Goal: Information Seeking & Learning: Learn about a topic

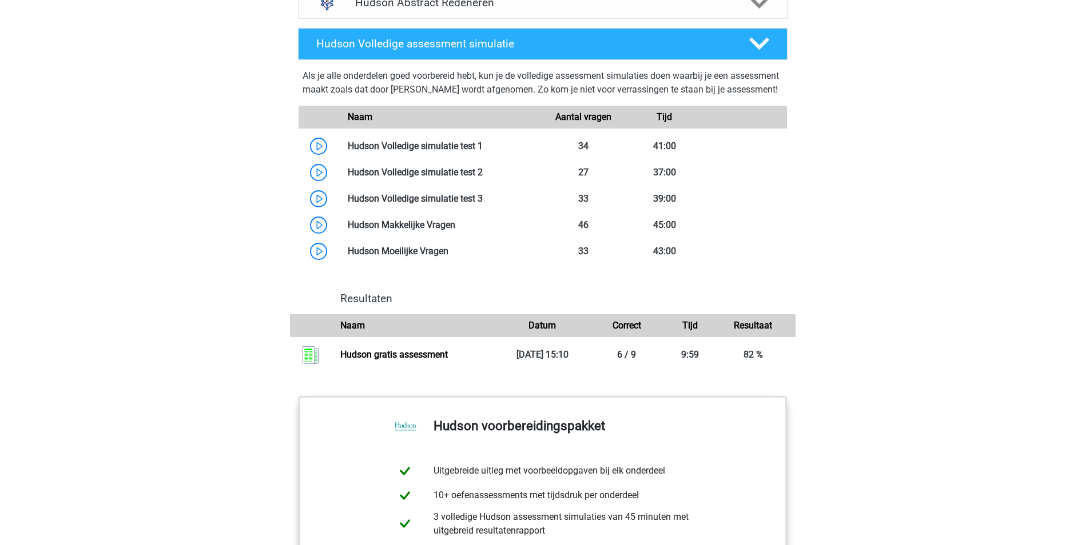
scroll to position [958, 0]
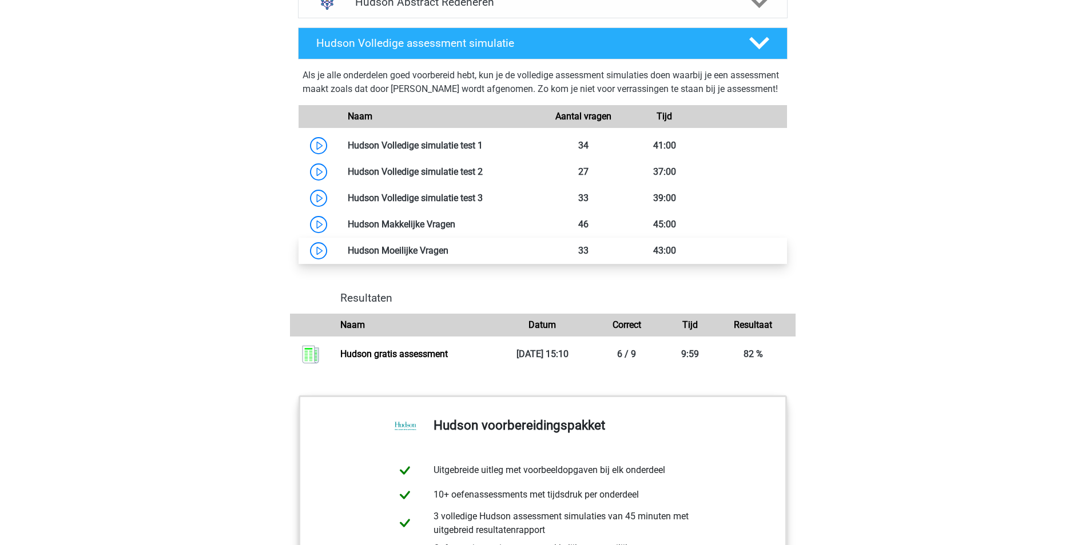
click at [448, 256] on link at bounding box center [448, 250] width 0 height 11
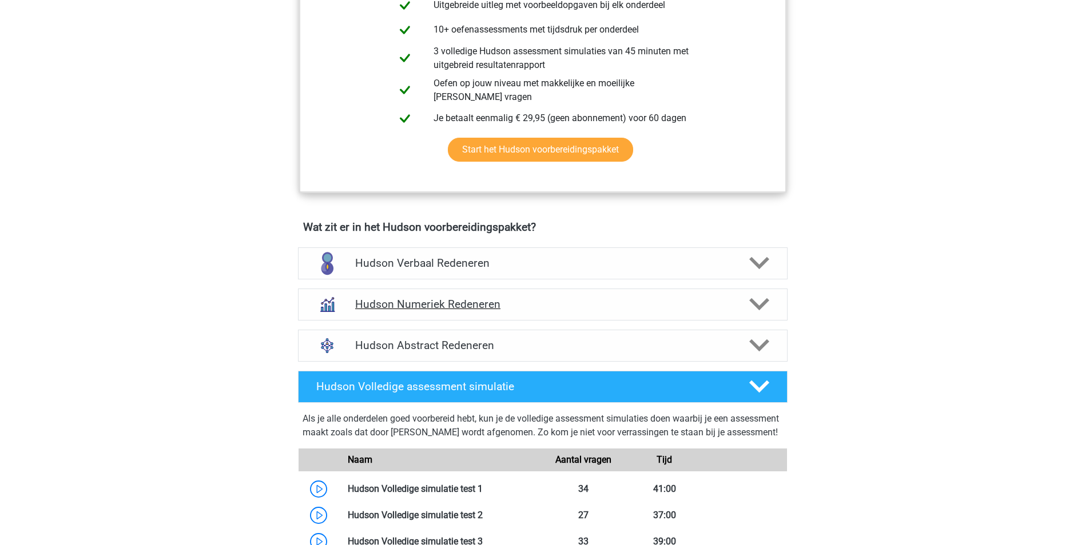
scroll to position [615, 0]
click at [590, 309] on h4 "Hudson Numeriek Redeneren" at bounding box center [542, 303] width 375 height 13
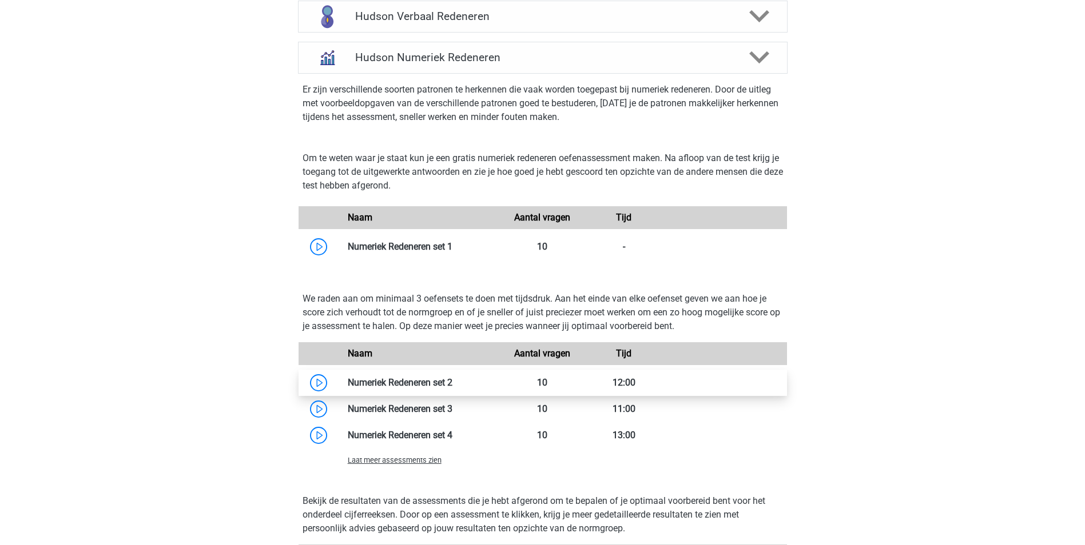
scroll to position [872, 0]
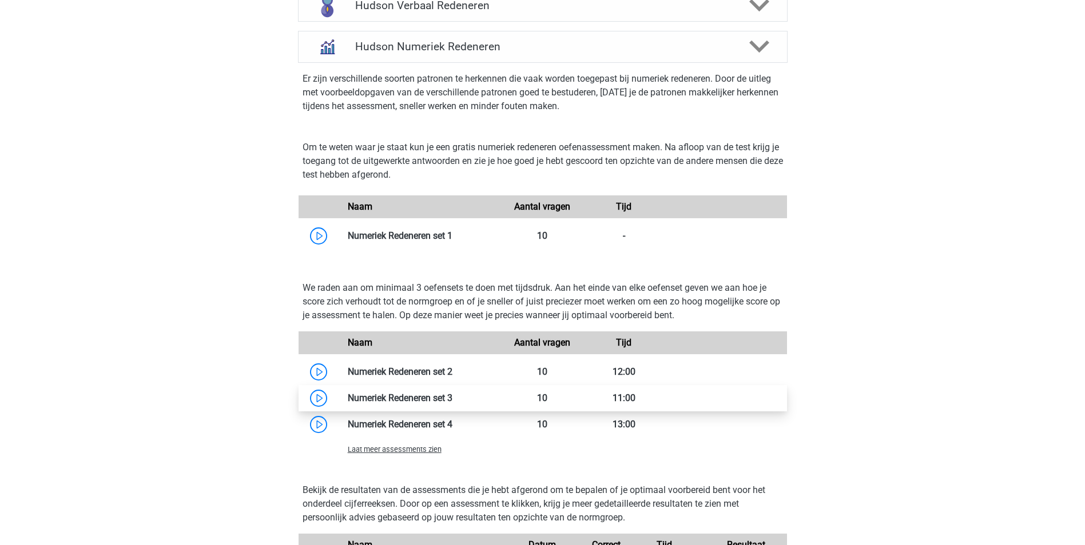
click at [452, 396] on link at bounding box center [452, 398] width 0 height 11
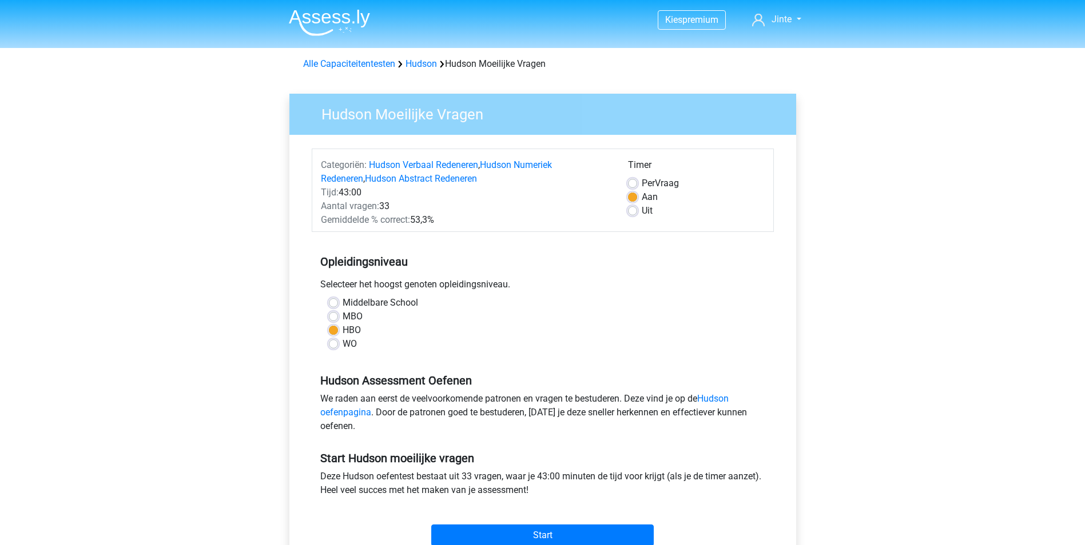
click at [333, 337] on div "HBO" at bounding box center [543, 331] width 428 height 14
click at [342, 342] on label "WO" at bounding box center [349, 344] width 14 height 14
click at [336, 342] on input "WO" at bounding box center [333, 342] width 9 height 11
radio input "true"
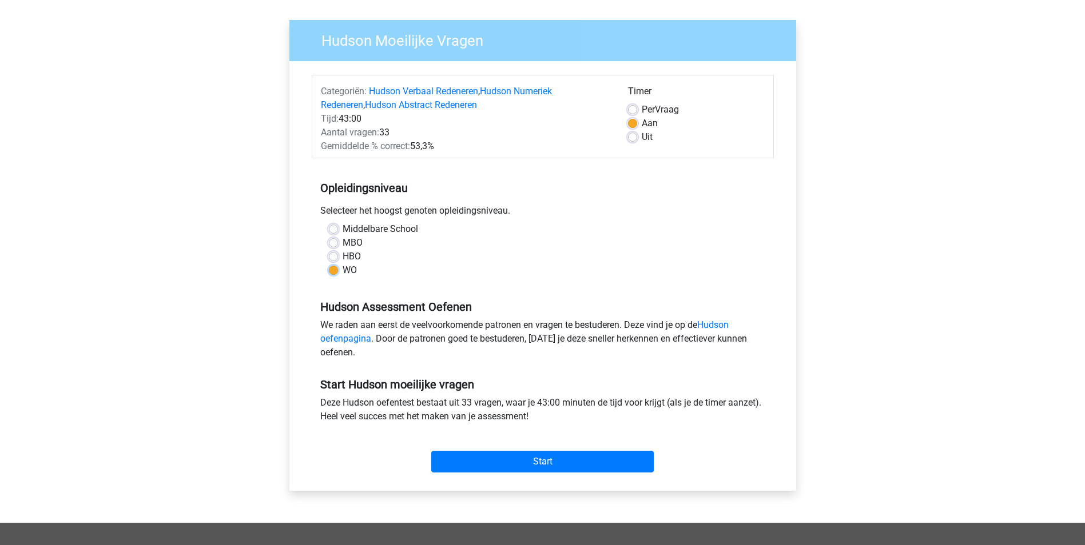
scroll to position [86, 0]
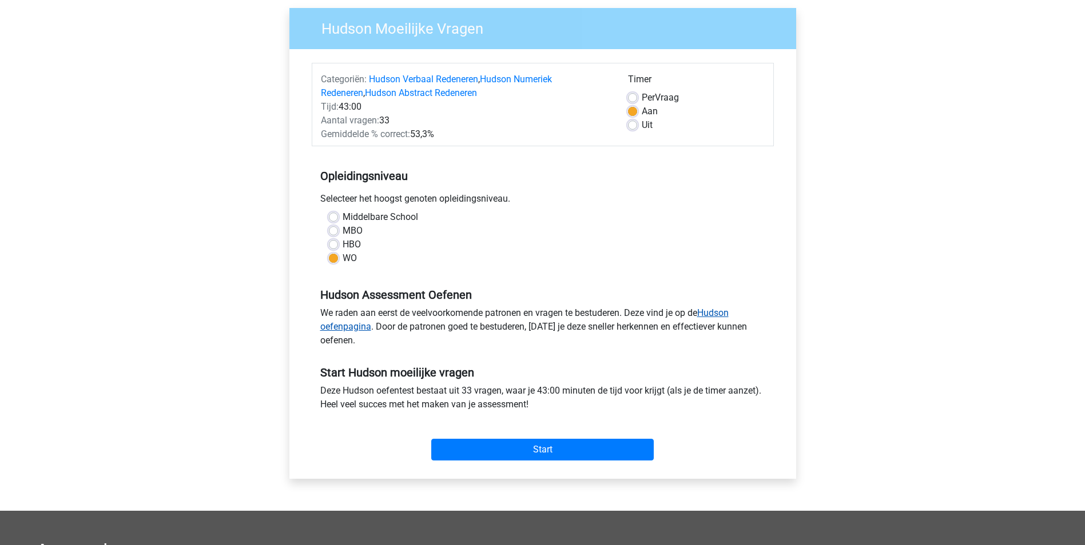
click at [718, 316] on link "Hudson oefenpagina" at bounding box center [524, 320] width 408 height 25
click at [588, 455] on input "Start" at bounding box center [542, 450] width 222 height 22
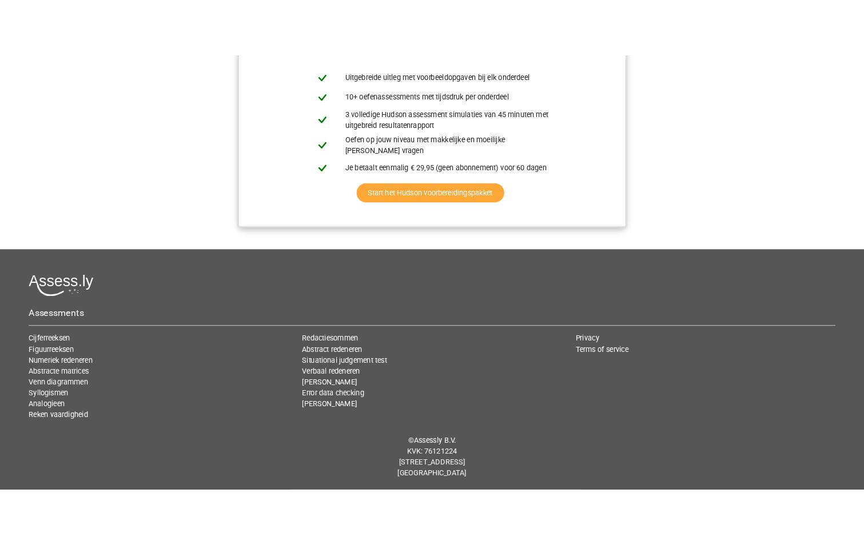
scroll to position [1324, 0]
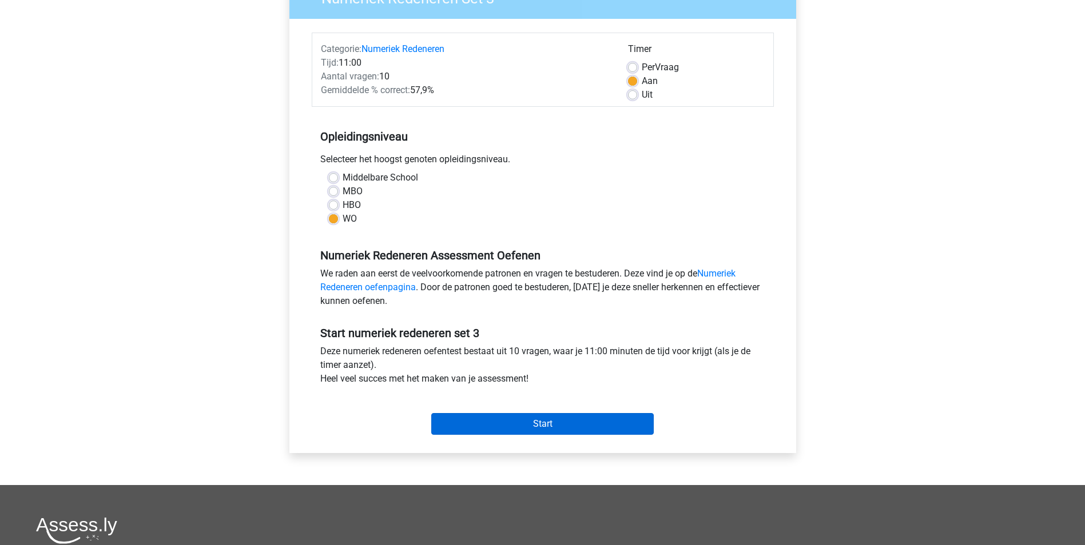
scroll to position [129, 0]
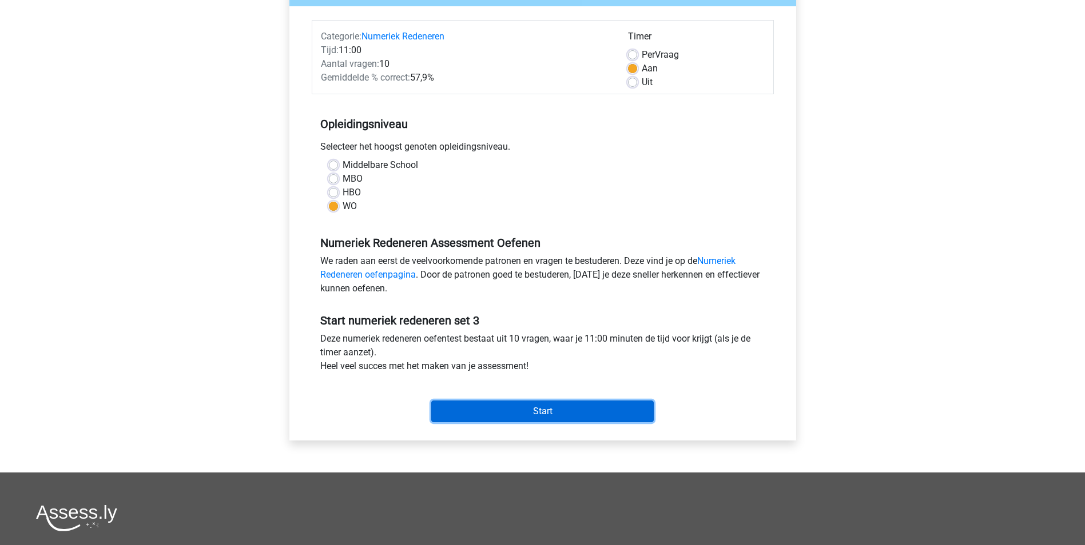
click at [483, 411] on input "Start" at bounding box center [542, 412] width 222 height 22
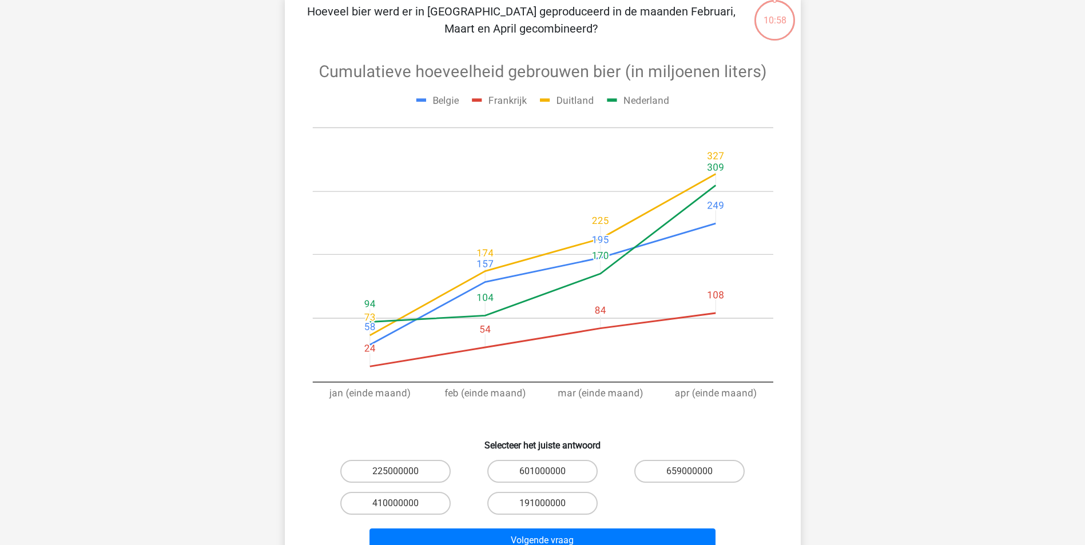
scroll to position [71, 0]
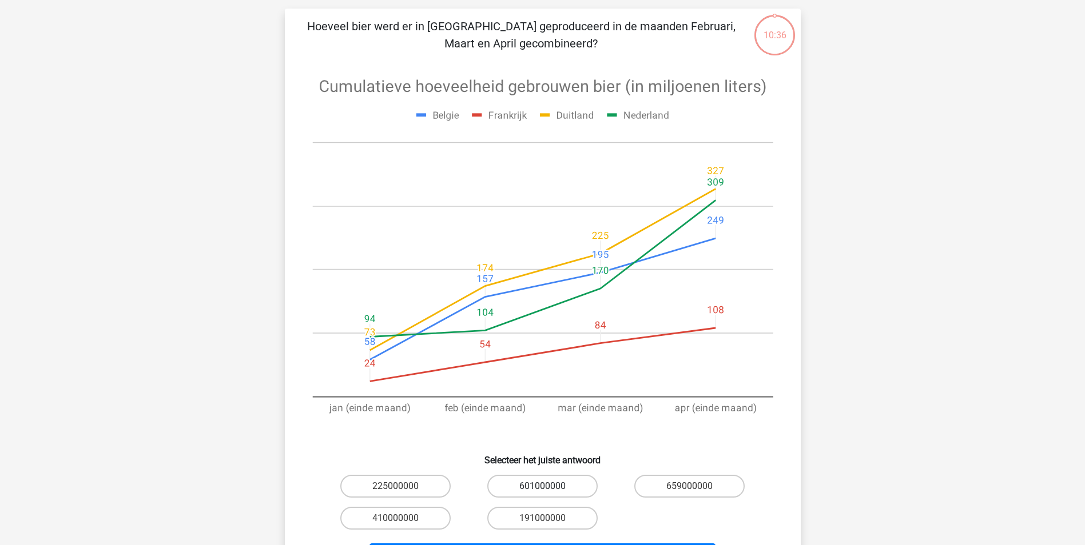
click at [546, 481] on label "601000000" at bounding box center [542, 486] width 110 height 23
click at [546, 487] on input "601000000" at bounding box center [545, 490] width 7 height 7
radio input "true"
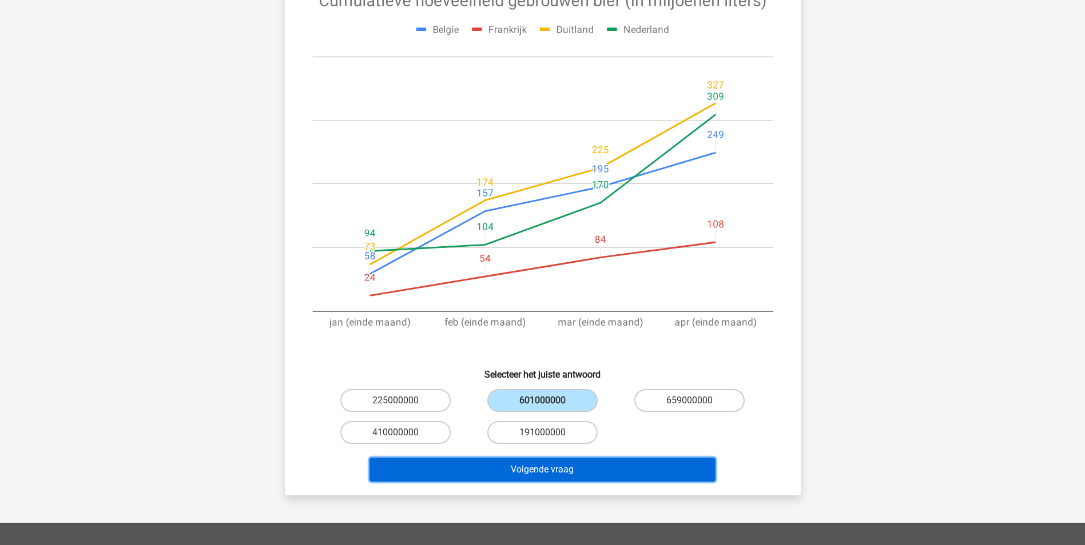
click at [610, 473] on button "Volgende vraag" at bounding box center [542, 470] width 346 height 24
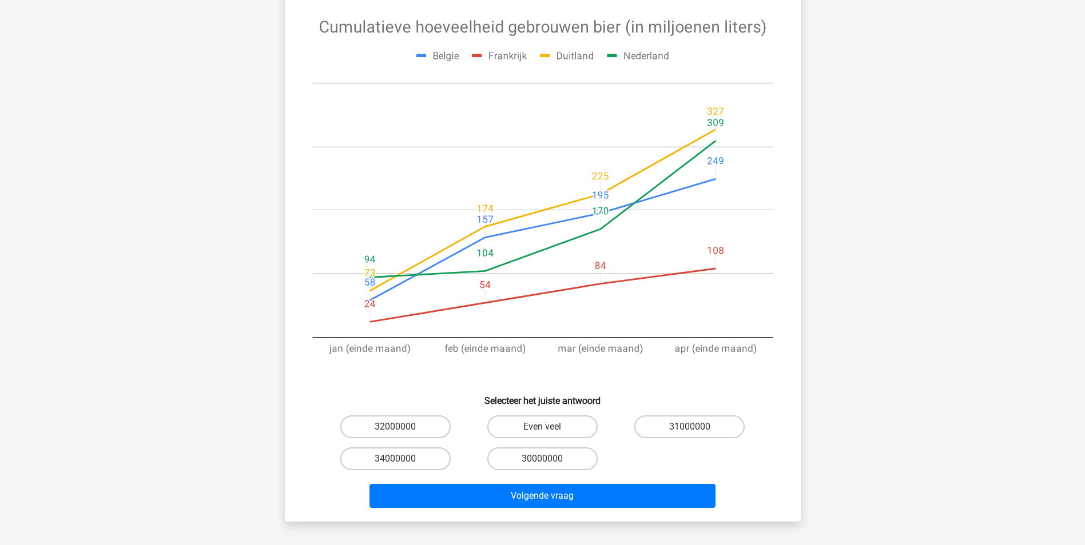
scroll to position [157, 0]
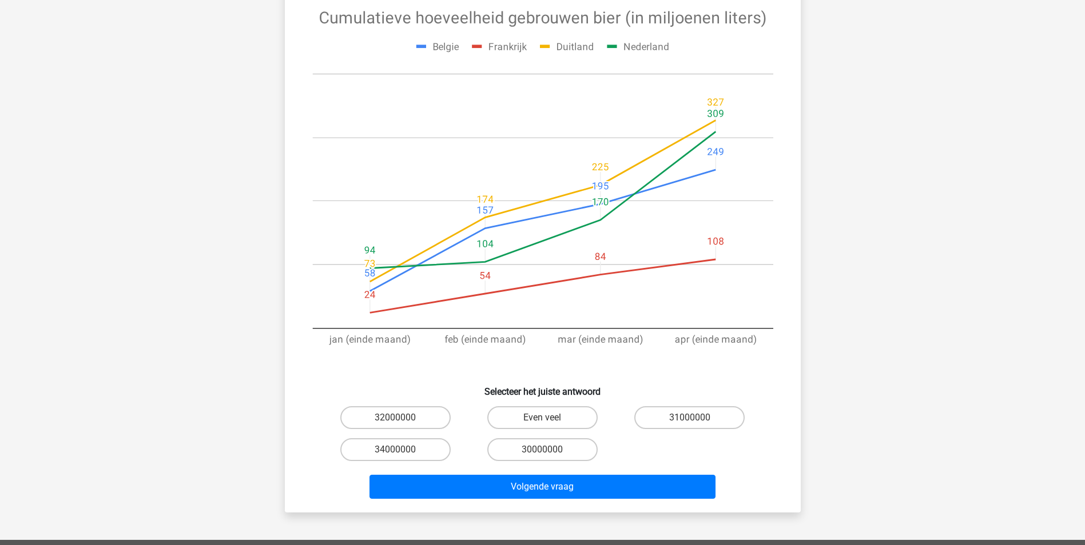
click at [548, 450] on input "30000000" at bounding box center [545, 453] width 7 height 7
radio input "true"
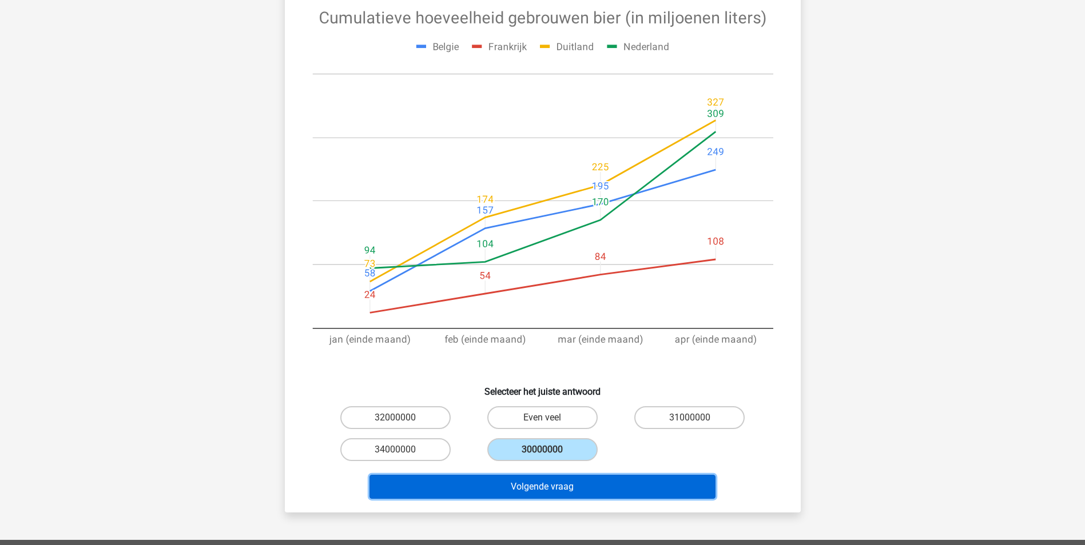
click at [560, 475] on button "Volgende vraag" at bounding box center [542, 487] width 346 height 24
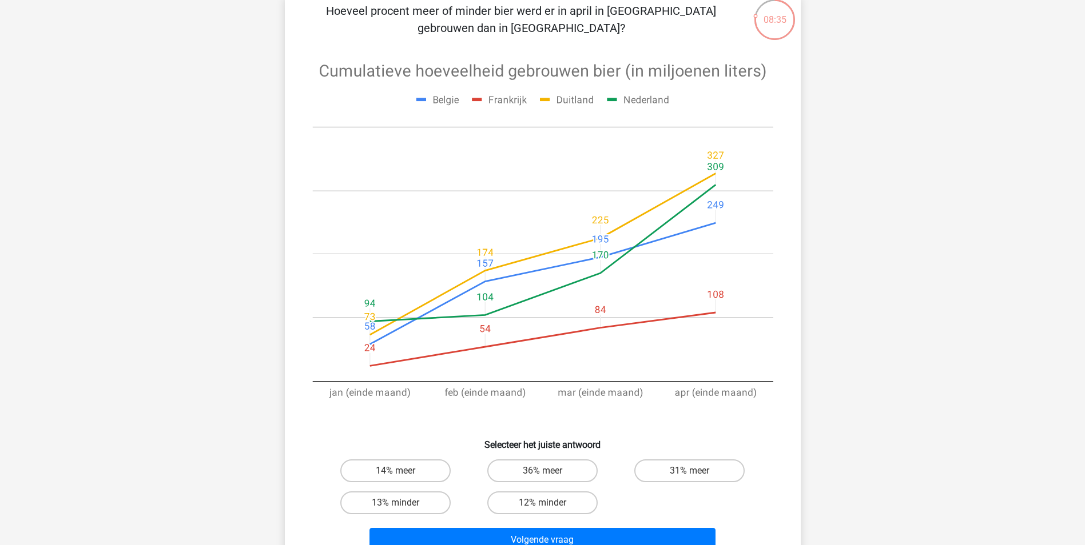
scroll to position [86, 0]
click at [401, 499] on label "13% minder" at bounding box center [395, 504] width 110 height 23
click at [401, 504] on input "13% minder" at bounding box center [398, 507] width 7 height 7
radio input "true"
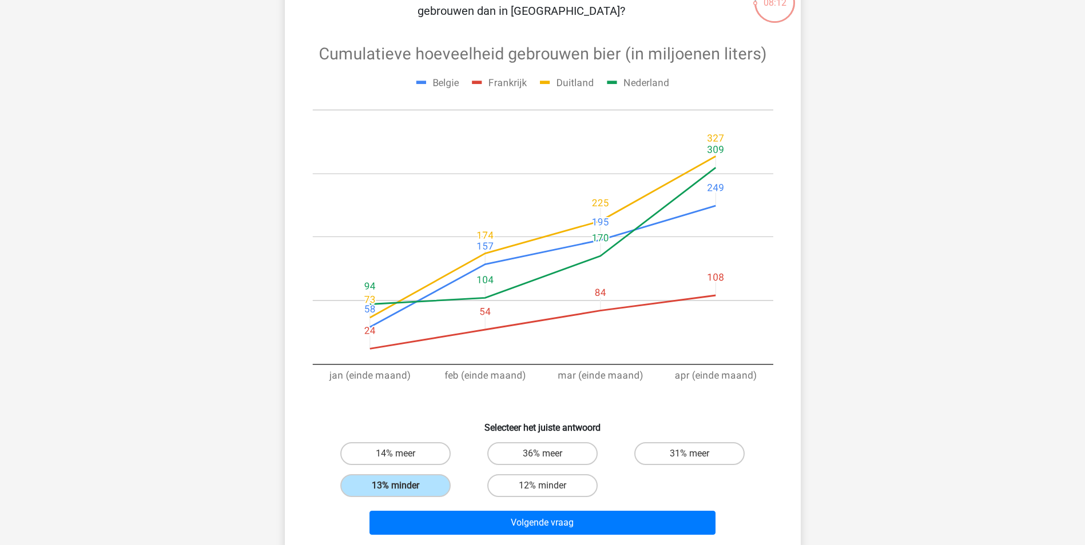
scroll to position [172, 0]
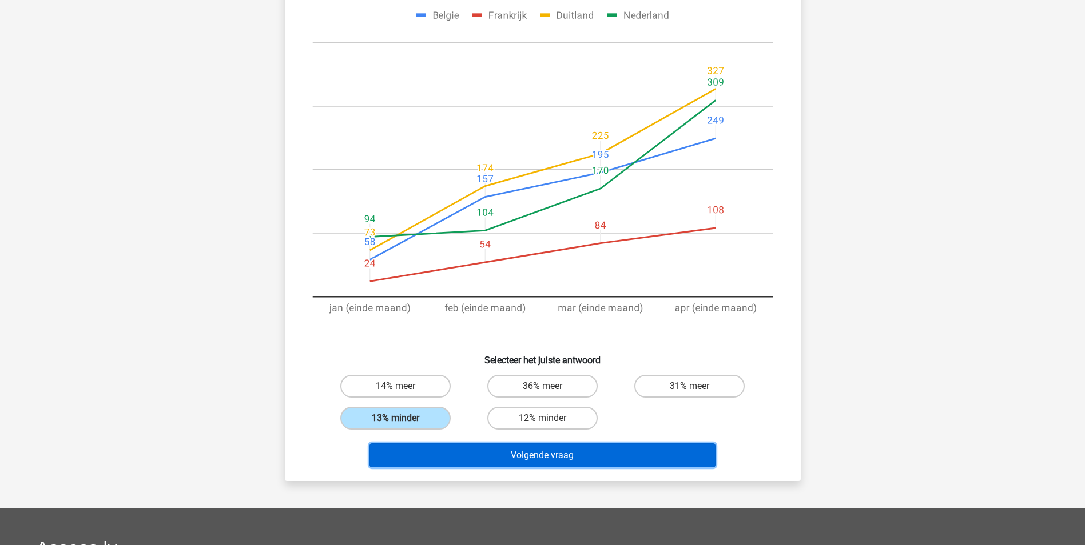
click at [589, 462] on button "Volgende vraag" at bounding box center [542, 456] width 346 height 24
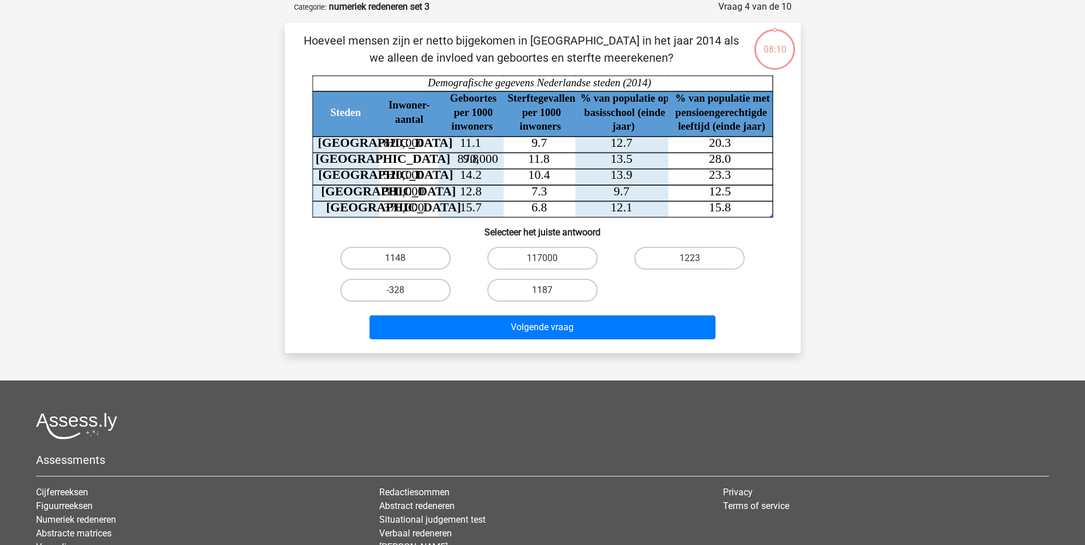
scroll to position [0, 0]
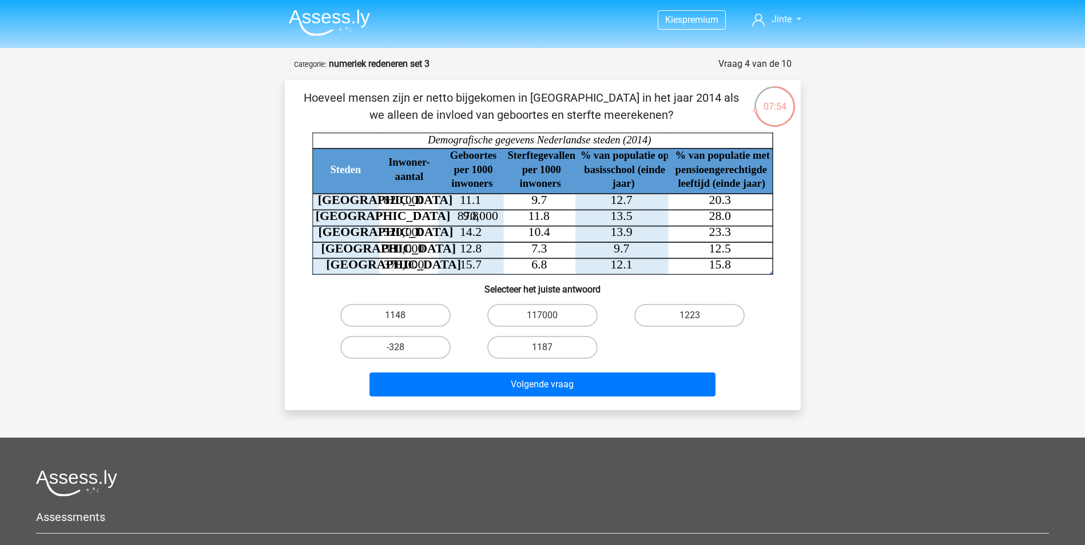
drag, startPoint x: 416, startPoint y: 114, endPoint x: 640, endPoint y: 118, distance: 224.8
click at [640, 118] on p "Hoeveel mensen zijn er netto bijgekomen in [GEOGRAPHIC_DATA] in het jaar 2014 a…" at bounding box center [521, 106] width 436 height 34
click at [431, 316] on label "1148" at bounding box center [395, 315] width 110 height 23
click at [403, 316] on input "1148" at bounding box center [398, 319] width 7 height 7
radio input "true"
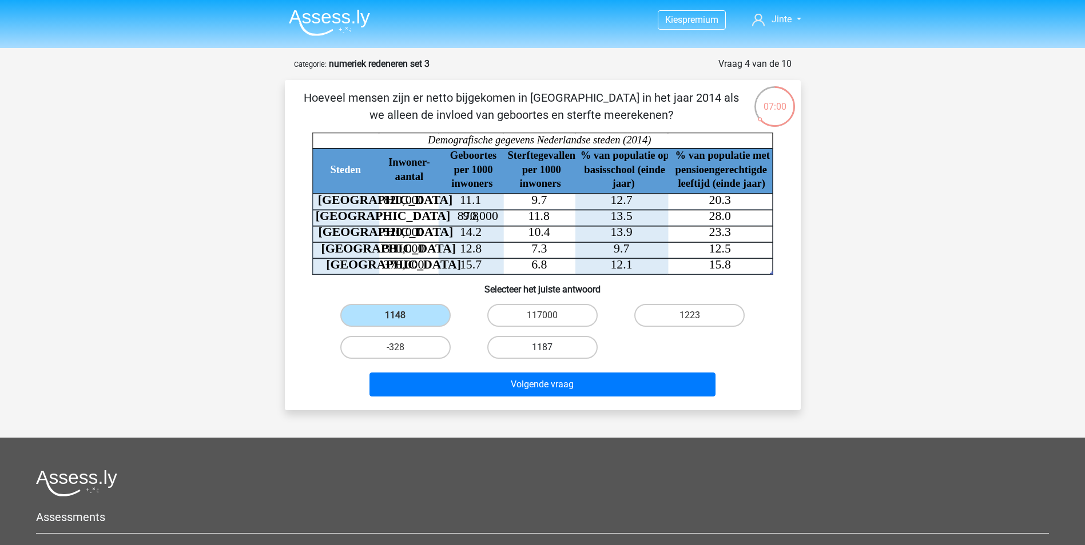
click at [566, 347] on label "1187" at bounding box center [542, 347] width 110 height 23
click at [549, 348] on input "1187" at bounding box center [545, 351] width 7 height 7
radio input "true"
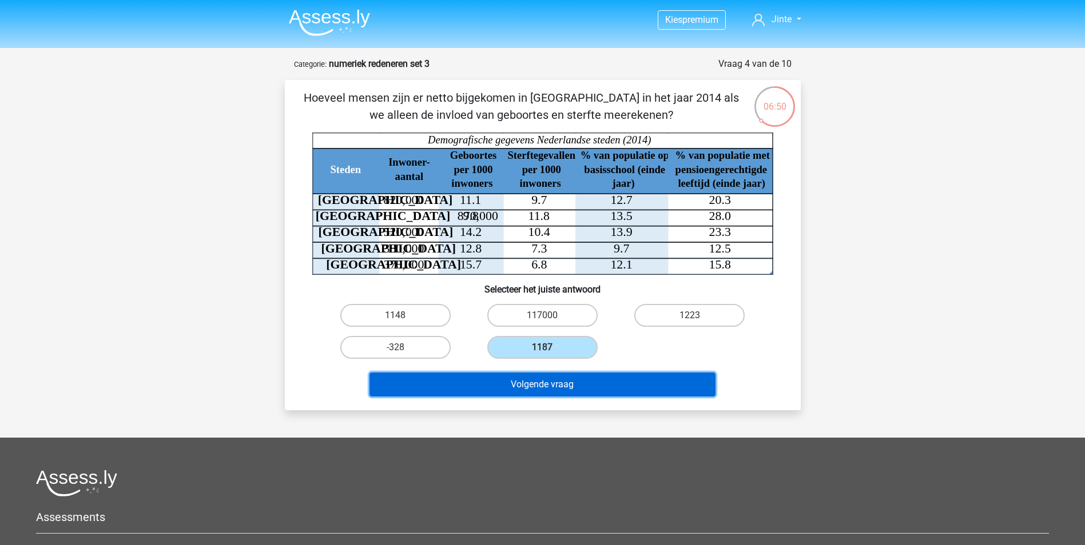
click at [599, 384] on button "Volgende vraag" at bounding box center [542, 385] width 346 height 24
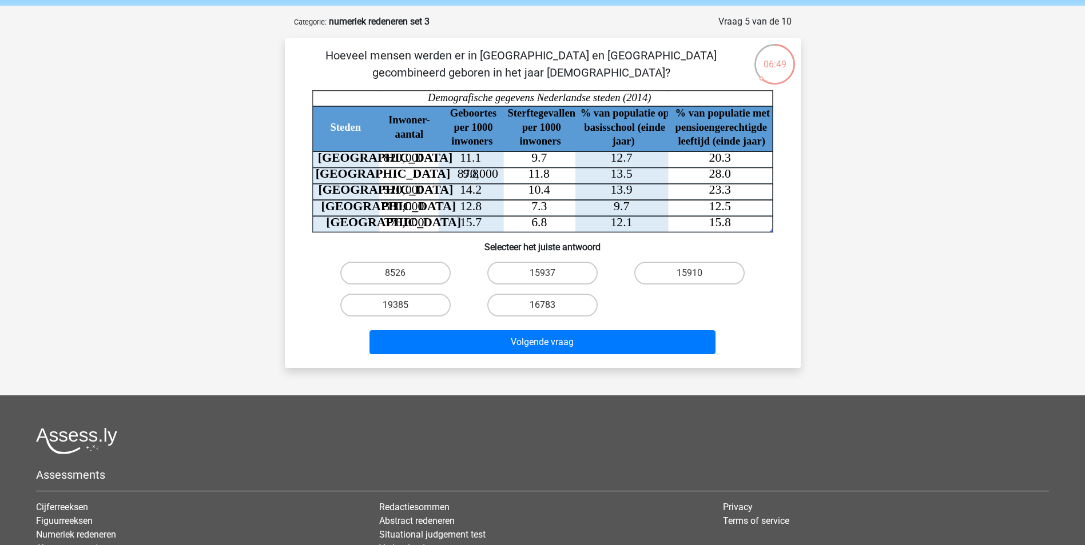
scroll to position [29, 0]
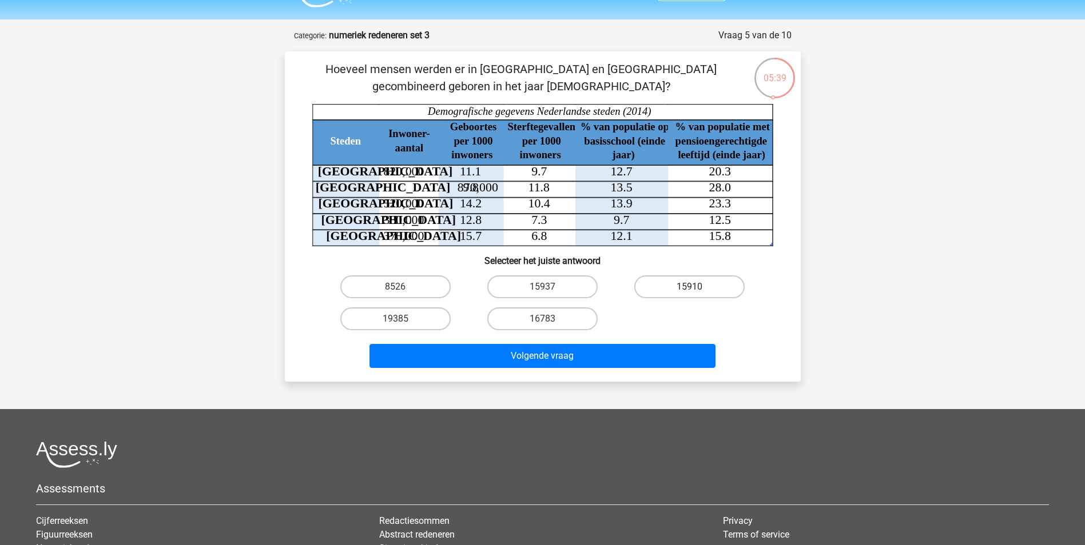
click at [695, 284] on label "15910" at bounding box center [689, 287] width 110 height 23
click at [695, 287] on input "15910" at bounding box center [693, 290] width 7 height 7
radio input "true"
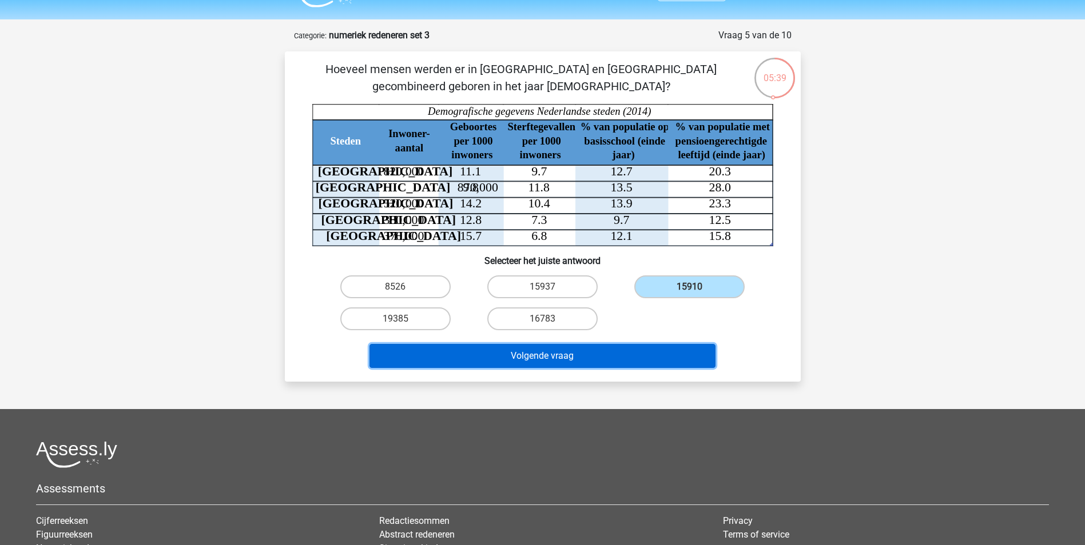
click at [648, 363] on button "Volgende vraag" at bounding box center [542, 356] width 346 height 24
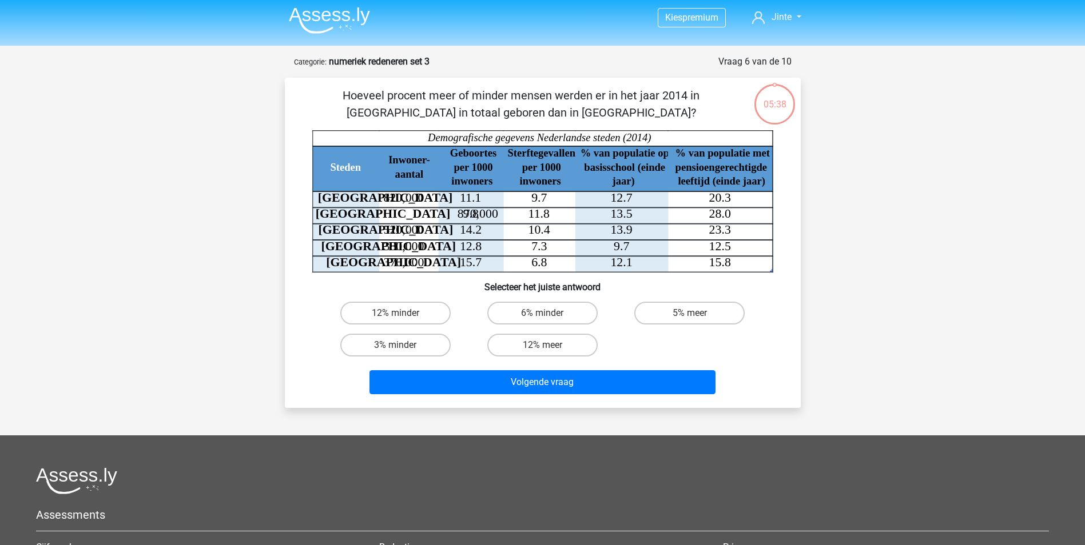
scroll to position [0, 0]
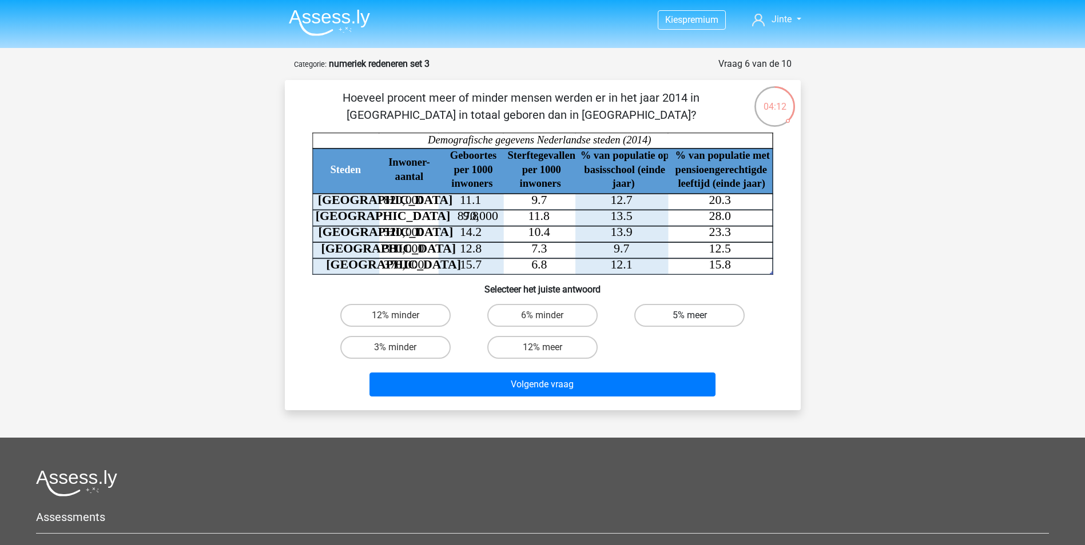
click at [656, 316] on label "5% meer" at bounding box center [689, 315] width 110 height 23
click at [690, 316] on input "5% meer" at bounding box center [693, 319] width 7 height 7
radio input "true"
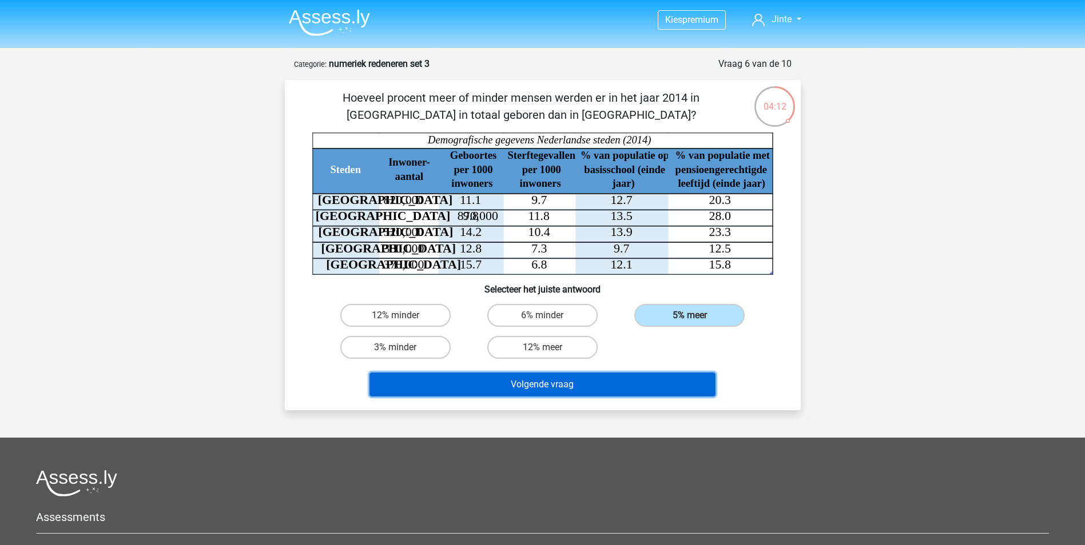
click at [656, 387] on button "Volgende vraag" at bounding box center [542, 385] width 346 height 24
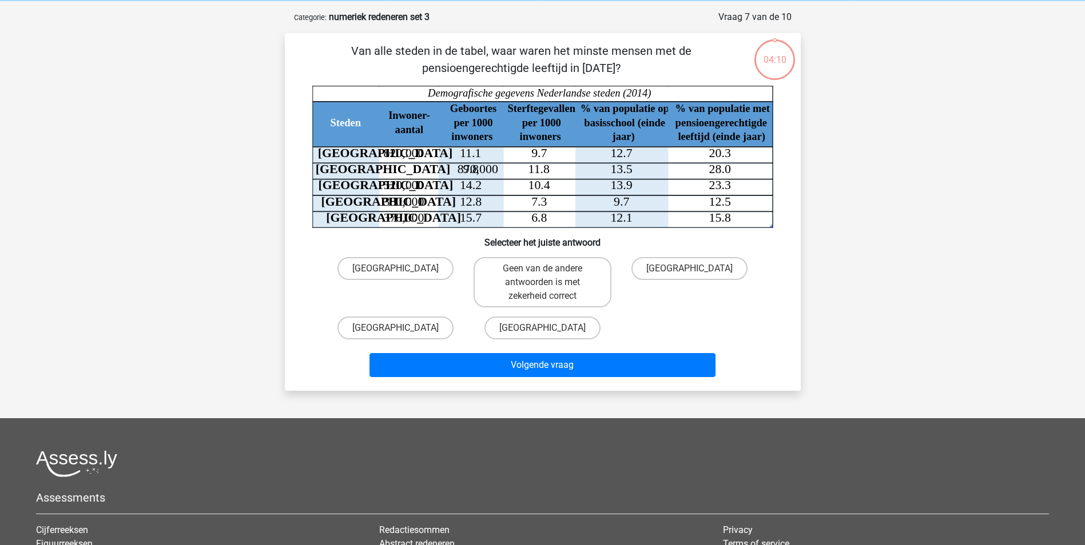
scroll to position [57, 0]
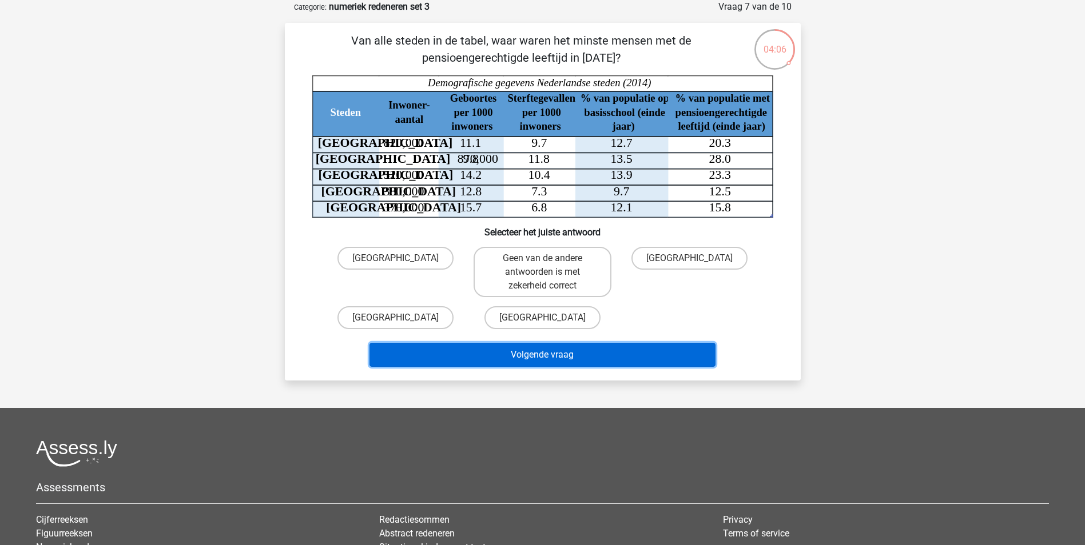
click at [599, 353] on button "Volgende vraag" at bounding box center [542, 355] width 346 height 24
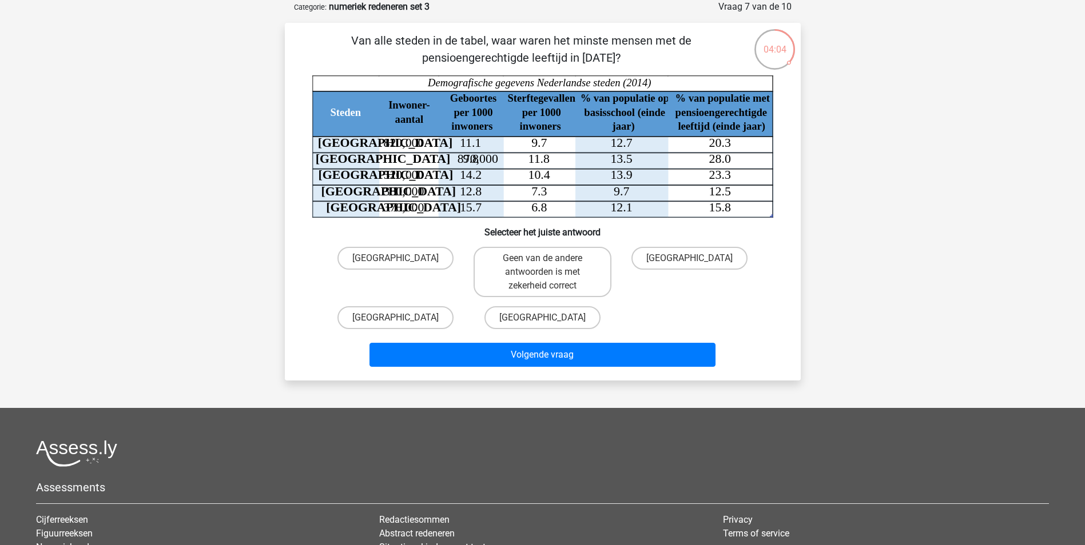
click at [760, 327] on div "Den Haag Geen van de andere antwoorden is met zekerheid correct Amsterdam Eindh…" at bounding box center [542, 287] width 441 height 91
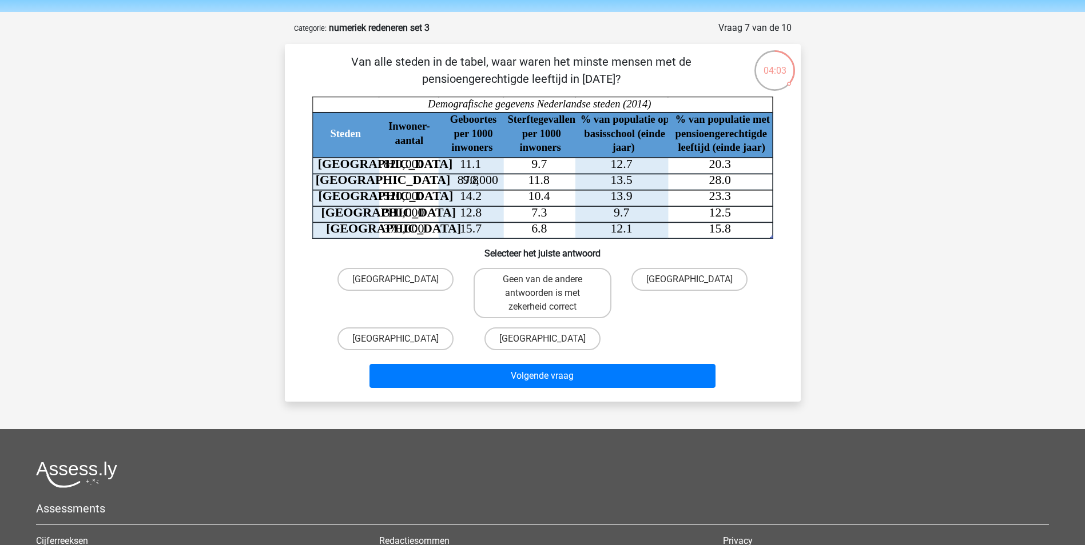
scroll to position [0, 0]
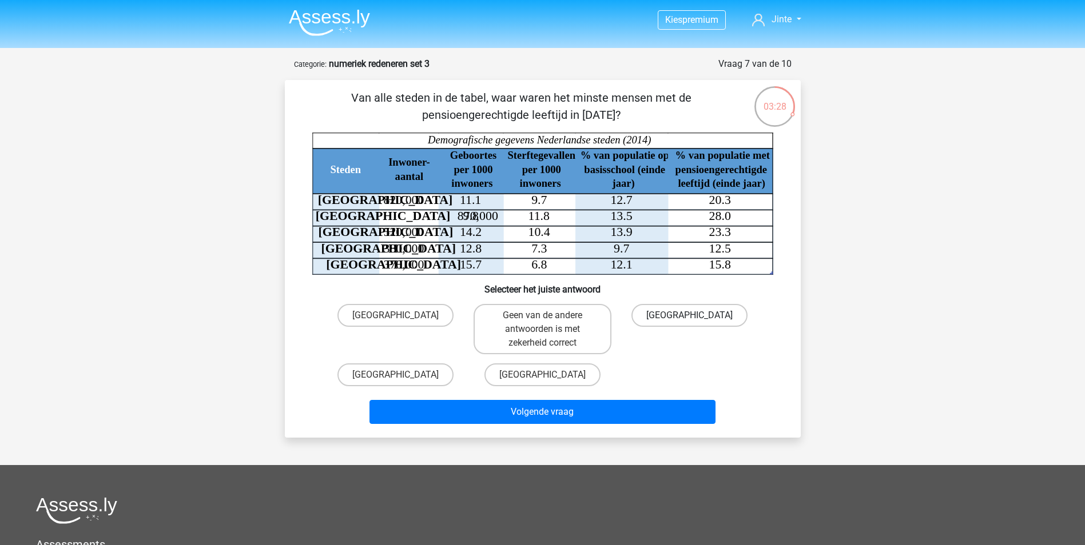
click at [702, 311] on label "[GEOGRAPHIC_DATA]" at bounding box center [689, 315] width 116 height 23
click at [697, 316] on input "[GEOGRAPHIC_DATA]" at bounding box center [693, 319] width 7 height 7
radio input "true"
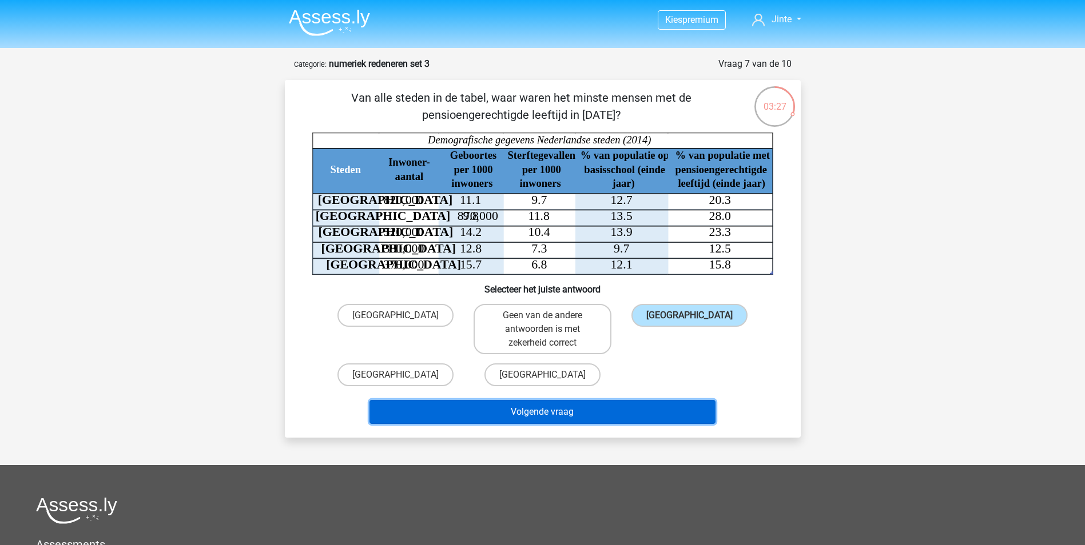
click at [648, 404] on button "Volgende vraag" at bounding box center [542, 412] width 346 height 24
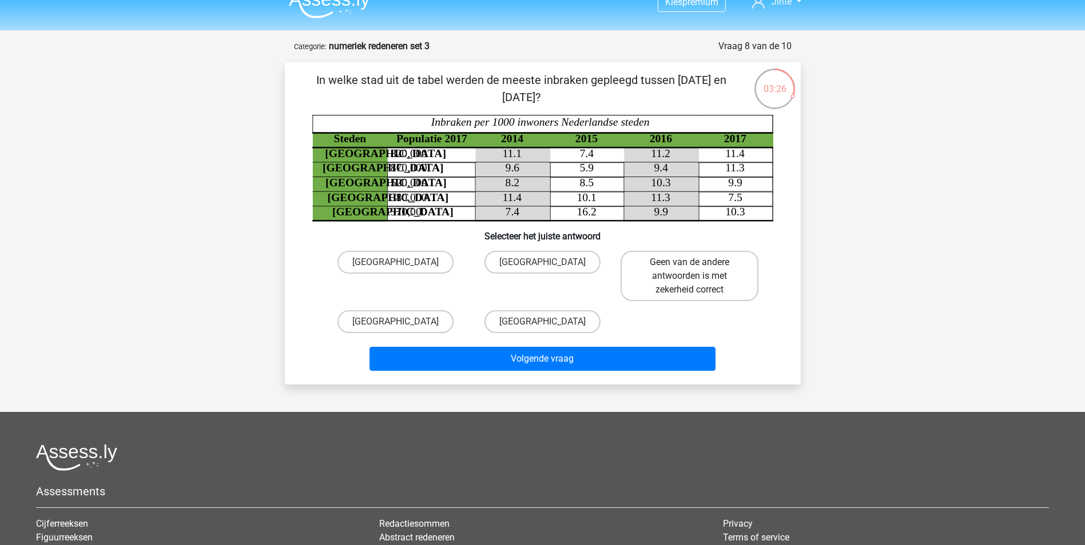
scroll to position [14, 0]
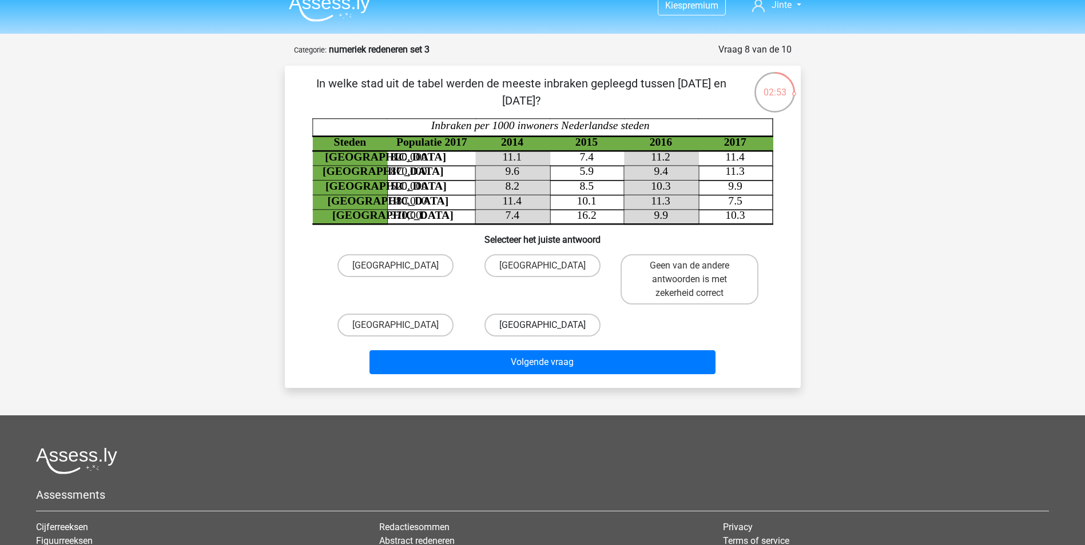
click at [551, 329] on label "[GEOGRAPHIC_DATA]" at bounding box center [542, 325] width 116 height 23
click at [549, 329] on input "[GEOGRAPHIC_DATA]" at bounding box center [545, 328] width 7 height 7
radio input "true"
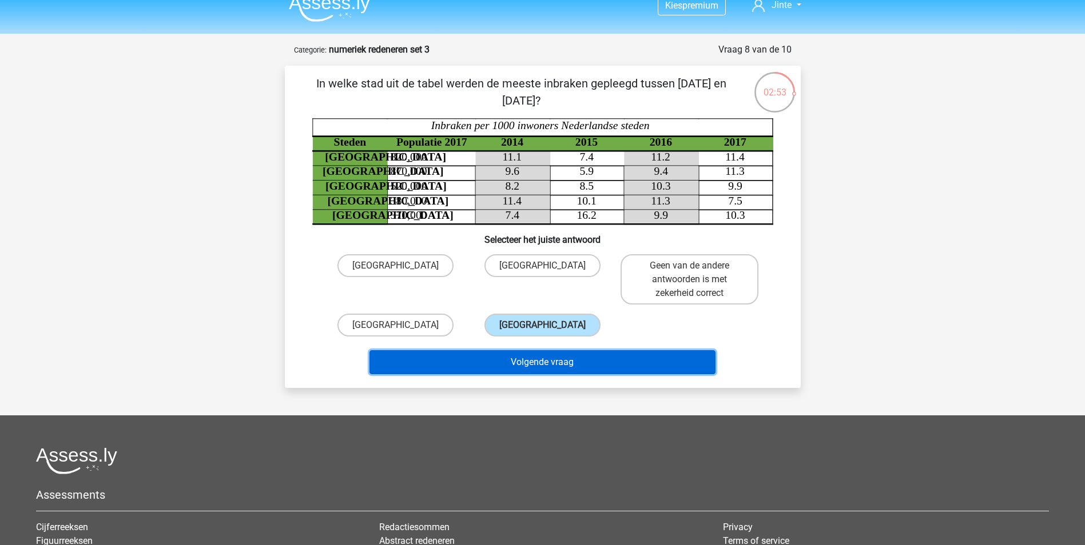
click at [559, 353] on button "Volgende vraag" at bounding box center [542, 362] width 346 height 24
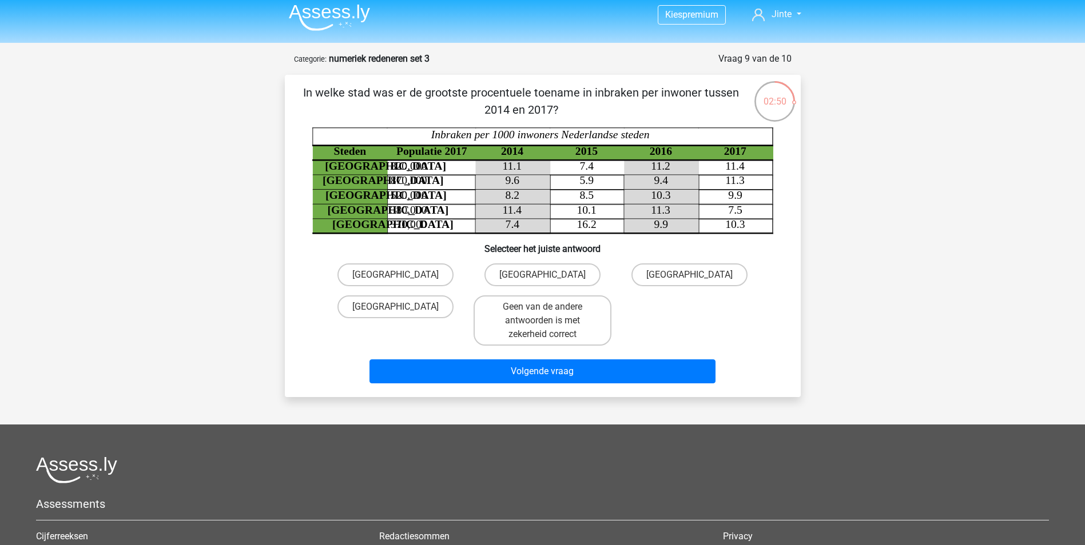
scroll to position [0, 0]
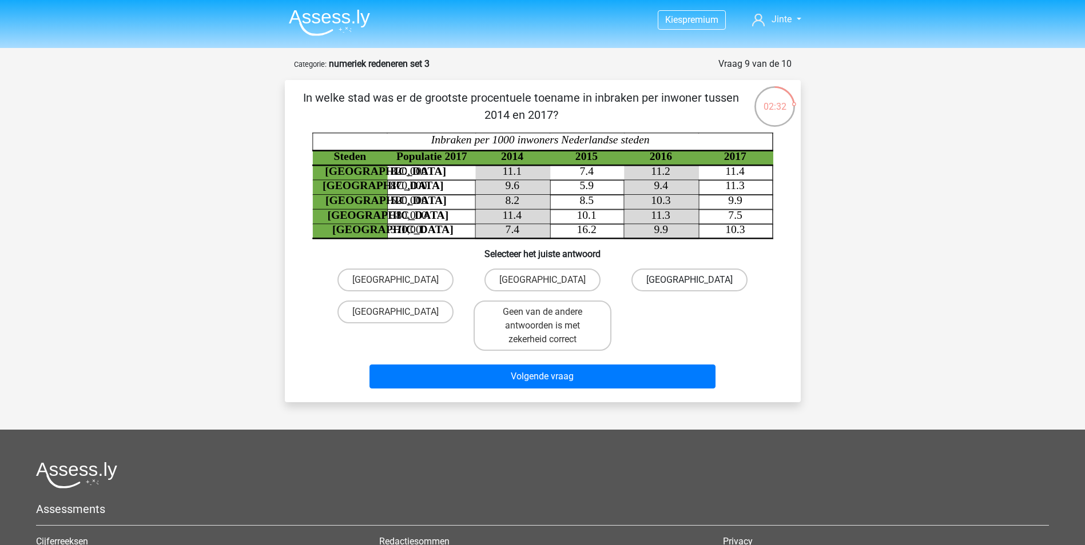
click at [651, 284] on label "[GEOGRAPHIC_DATA]" at bounding box center [689, 280] width 116 height 23
click at [690, 284] on input "[GEOGRAPHIC_DATA]" at bounding box center [693, 283] width 7 height 7
radio input "true"
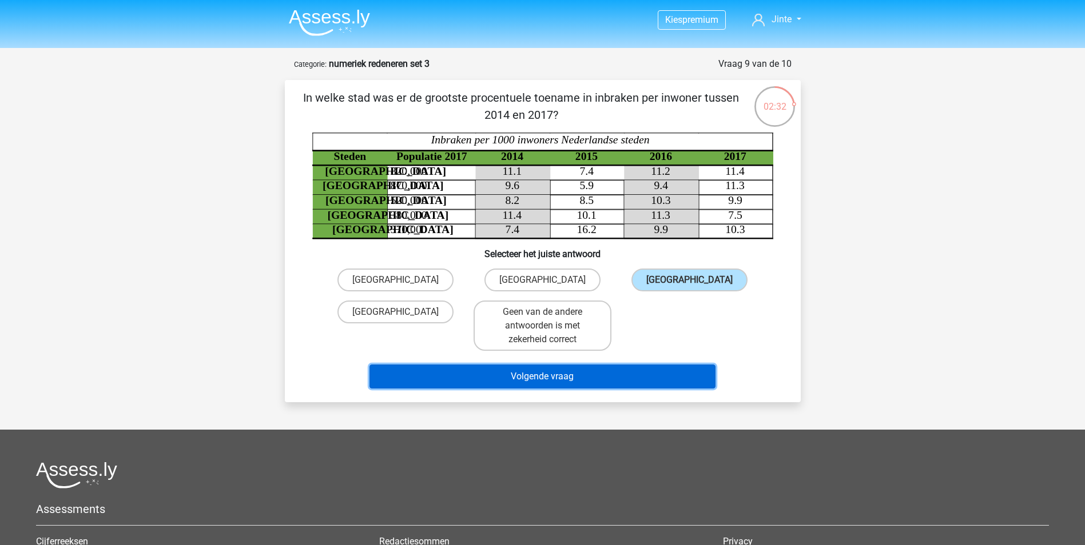
click at [642, 374] on button "Volgende vraag" at bounding box center [542, 377] width 346 height 24
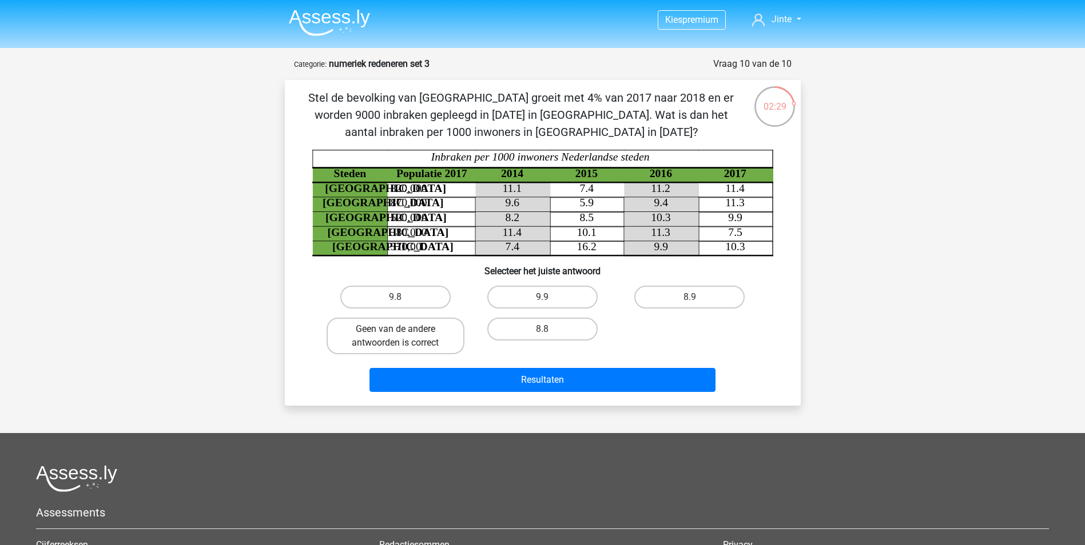
click at [428, 340] on label "Geen van de andere antwoorden is correct" at bounding box center [395, 336] width 138 height 37
click at [403, 337] on input "Geen van de andere antwoorden is correct" at bounding box center [398, 332] width 7 height 7
radio input "true"
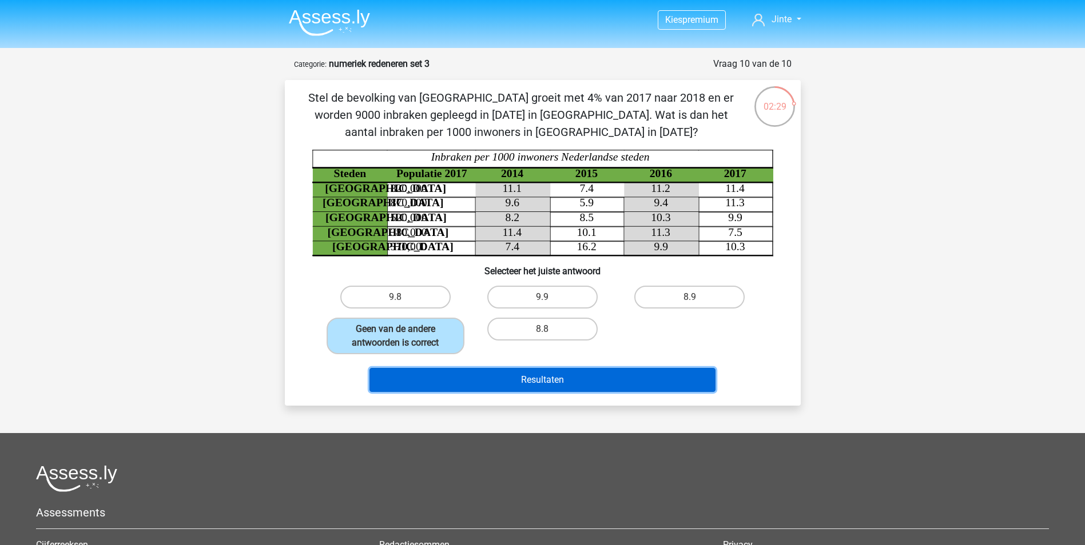
click at [484, 377] on button "Resultaten" at bounding box center [542, 380] width 346 height 24
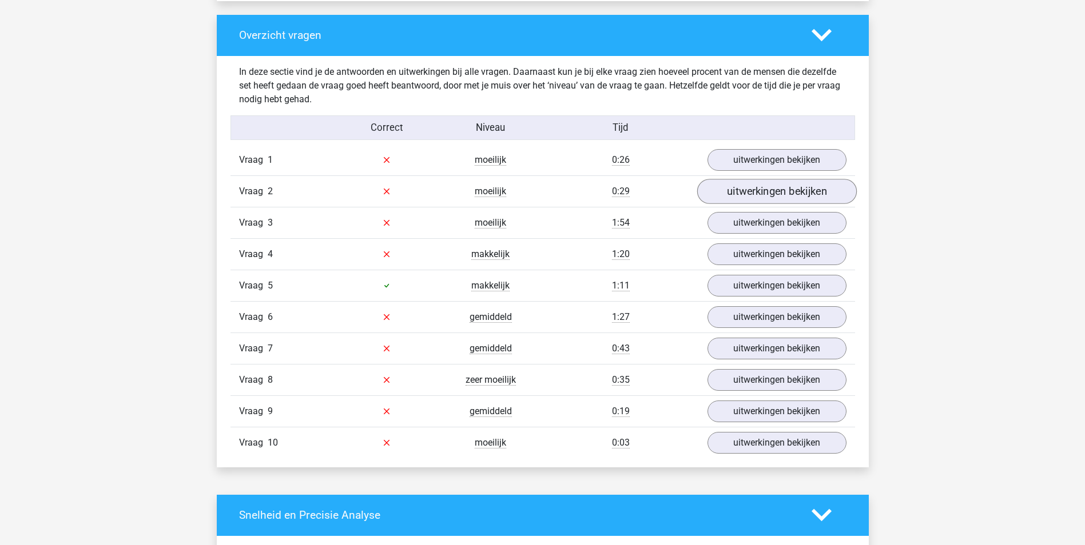
scroll to position [843, 0]
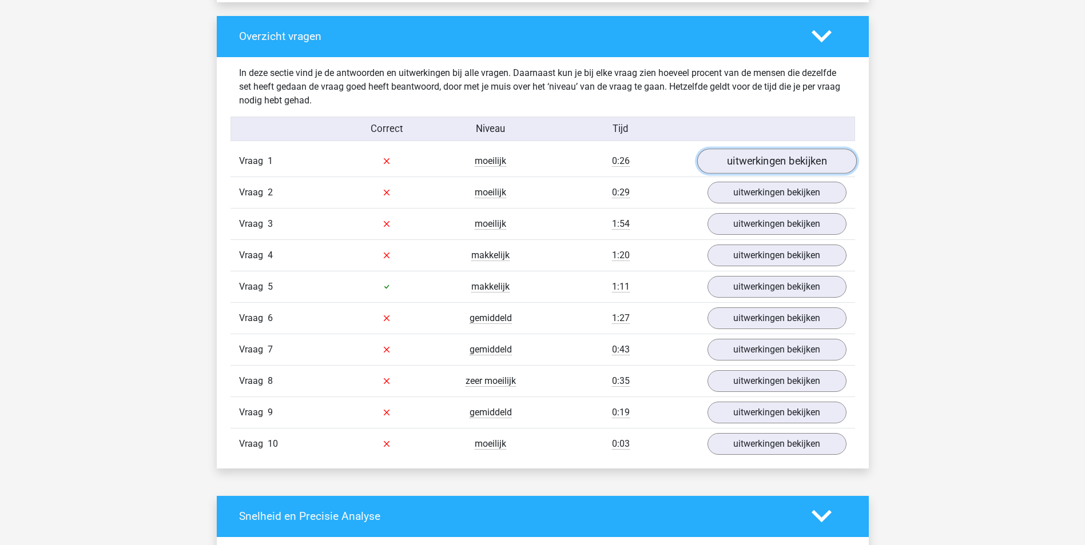
click at [812, 161] on link "uitwerkingen bekijken" at bounding box center [776, 161] width 160 height 25
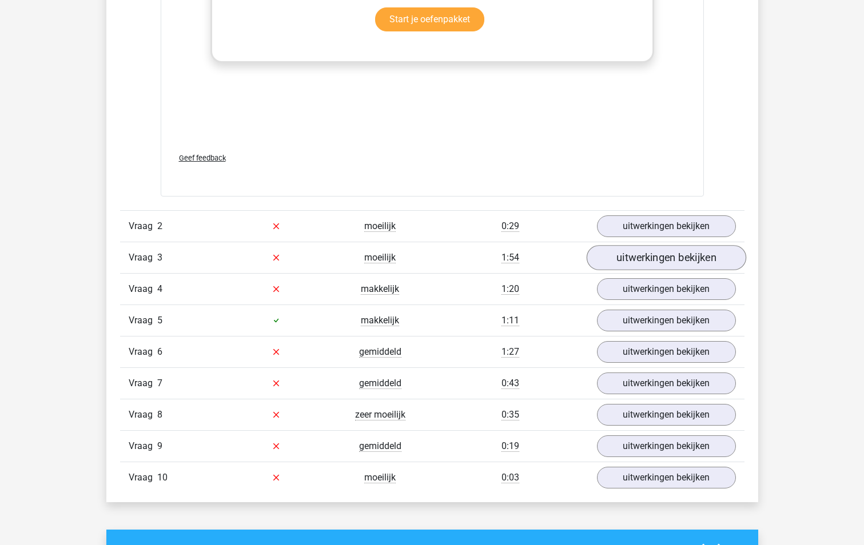
scroll to position [1799, 0]
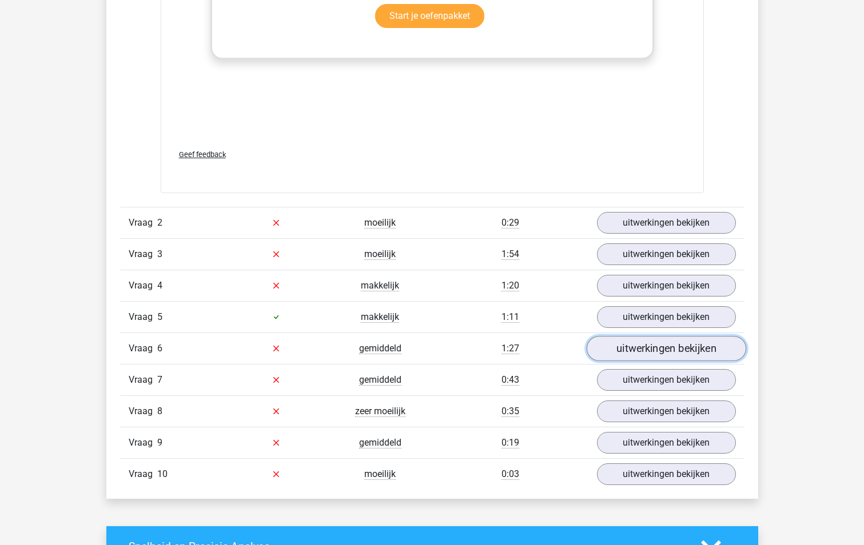
click at [640, 352] on link "uitwerkingen bekijken" at bounding box center [666, 348] width 160 height 25
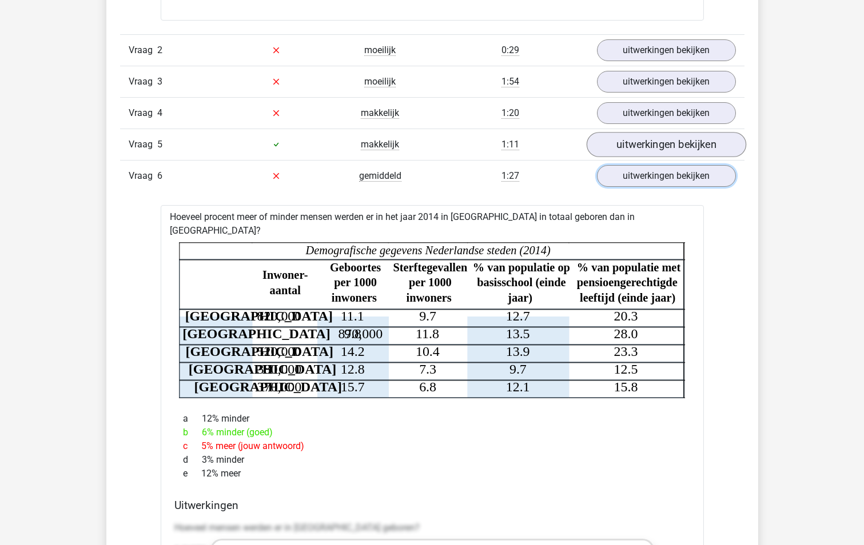
scroll to position [1971, 0]
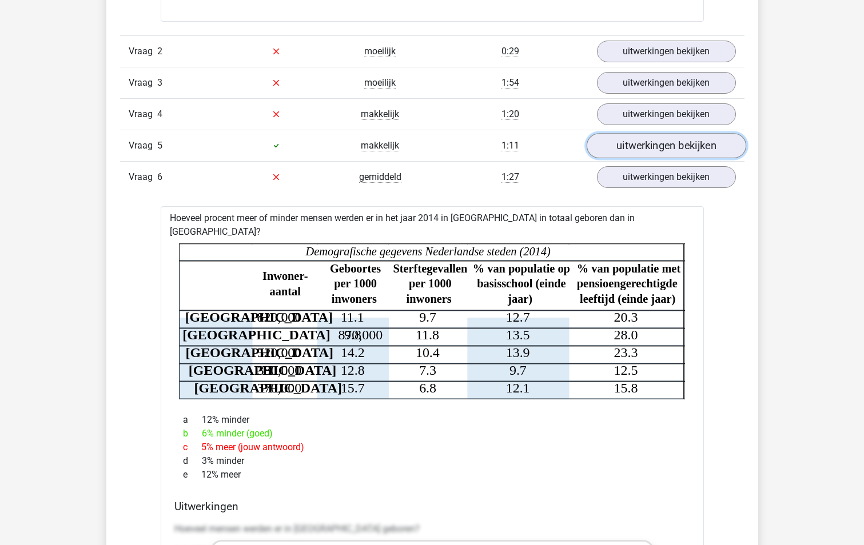
click at [630, 152] on link "uitwerkingen bekijken" at bounding box center [666, 145] width 160 height 25
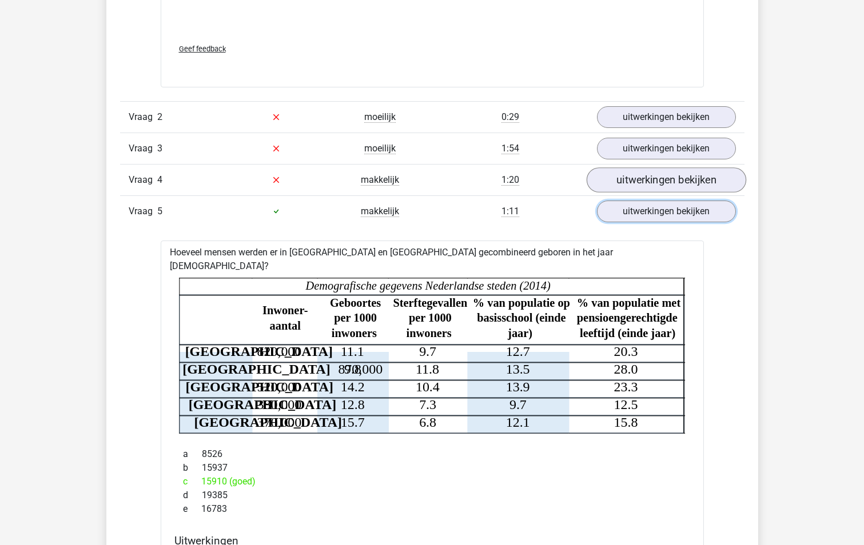
scroll to position [1899, 0]
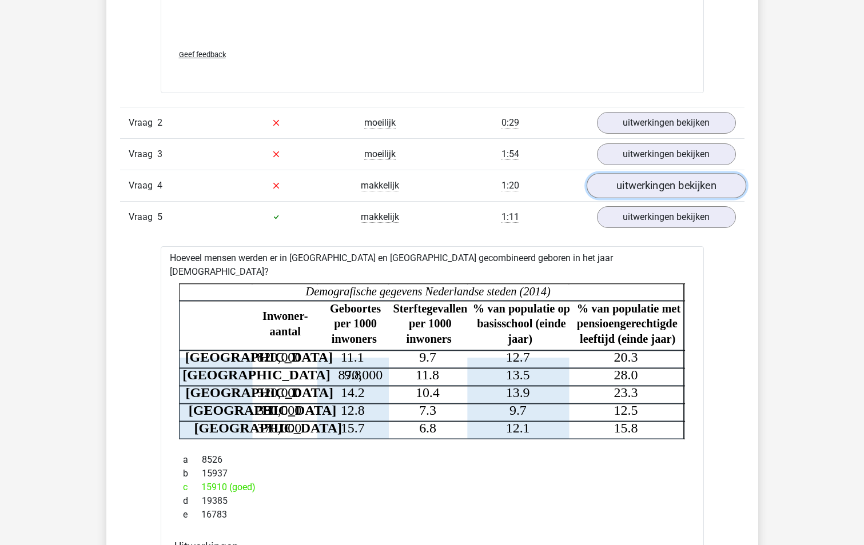
click at [633, 175] on link "uitwerkingen bekijken" at bounding box center [666, 185] width 160 height 25
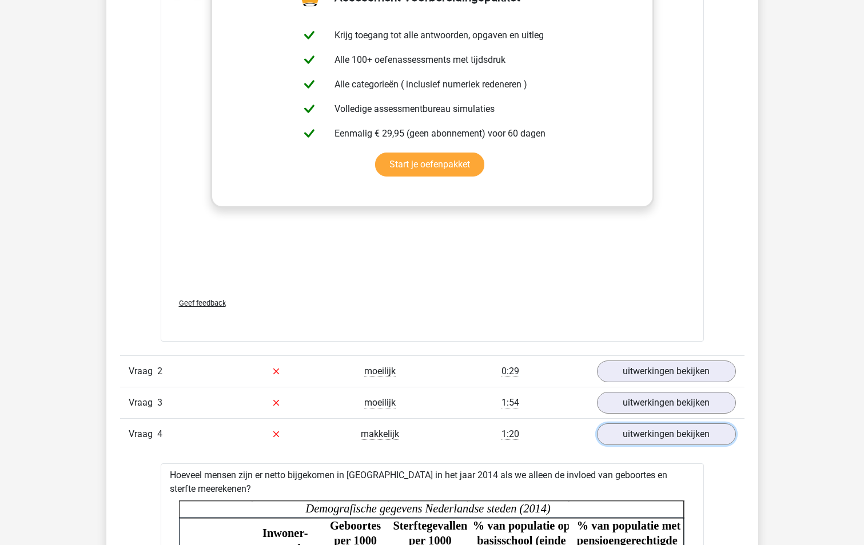
scroll to position [1728, 0]
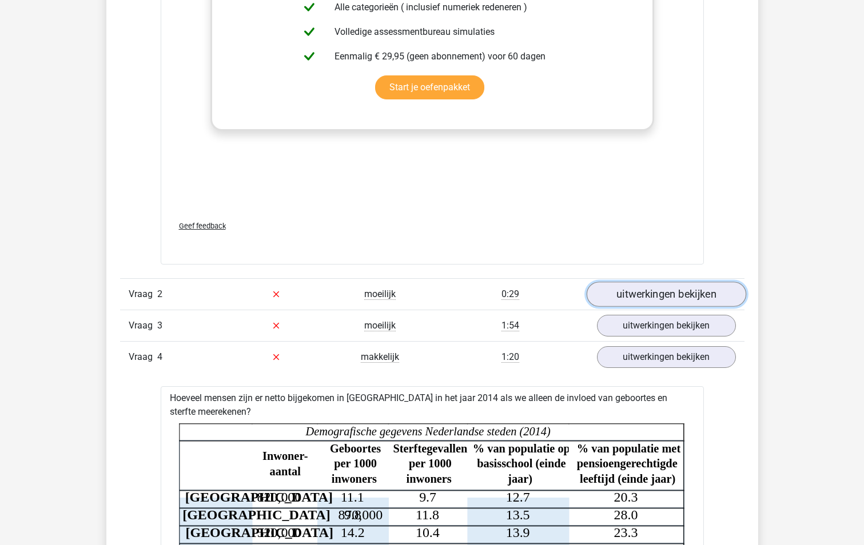
click at [680, 284] on link "uitwerkingen bekijken" at bounding box center [666, 294] width 160 height 25
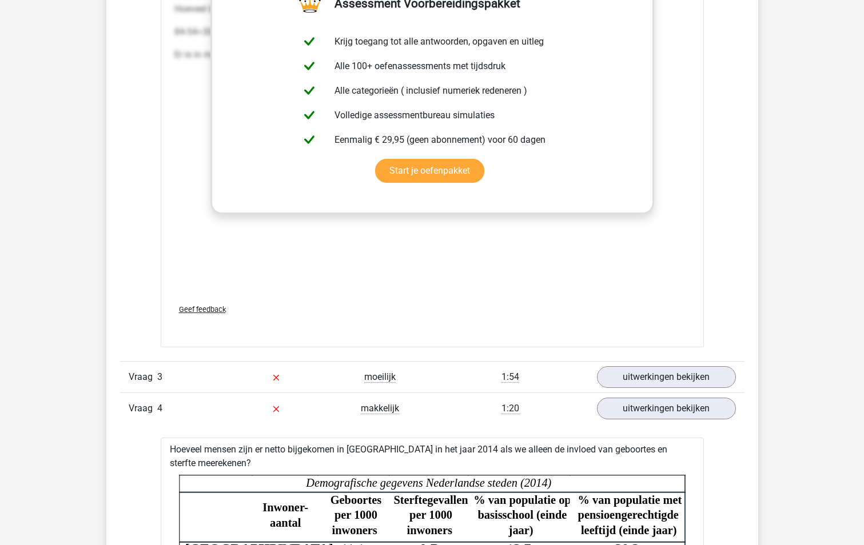
scroll to position [2757, 0]
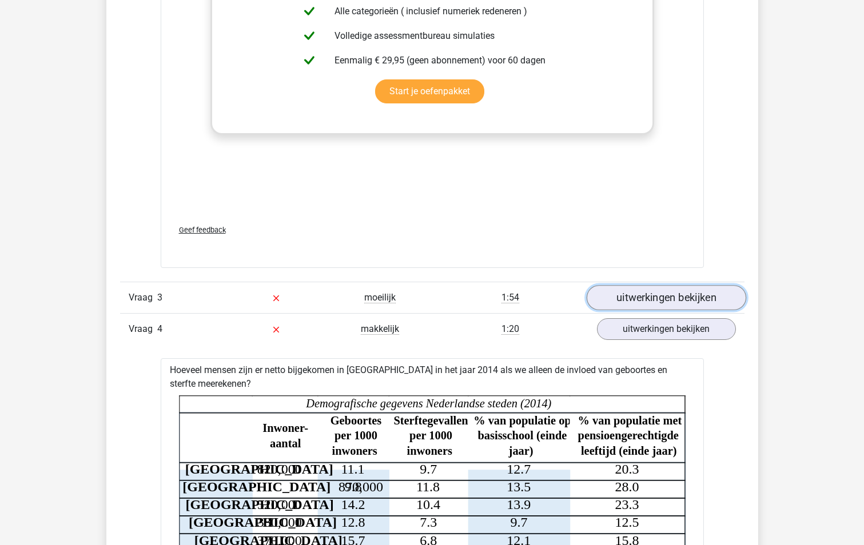
click at [680, 292] on link "uitwerkingen bekijken" at bounding box center [666, 298] width 160 height 25
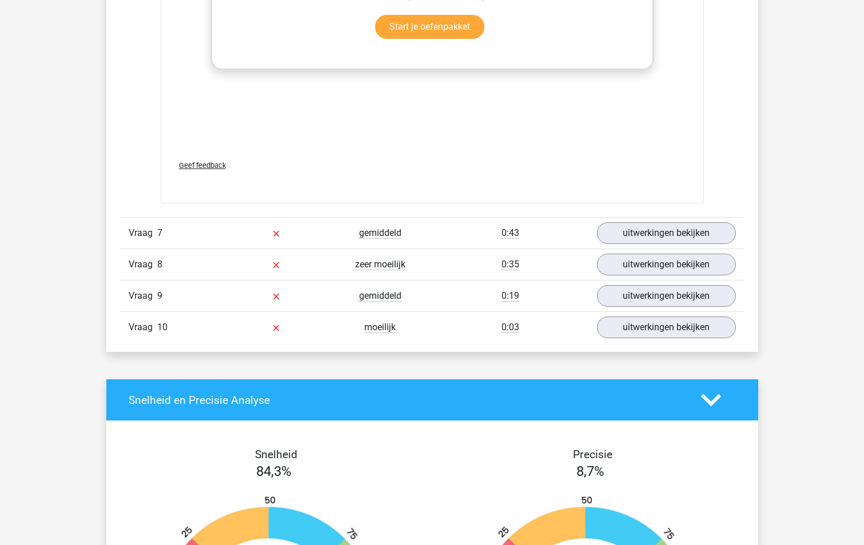
scroll to position [6145, 0]
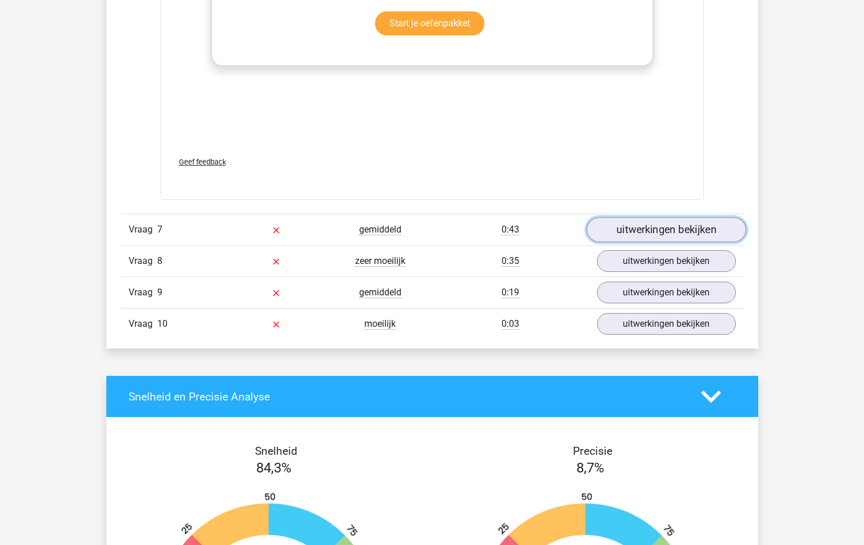
click at [663, 217] on link "uitwerkingen bekijken" at bounding box center [666, 229] width 160 height 25
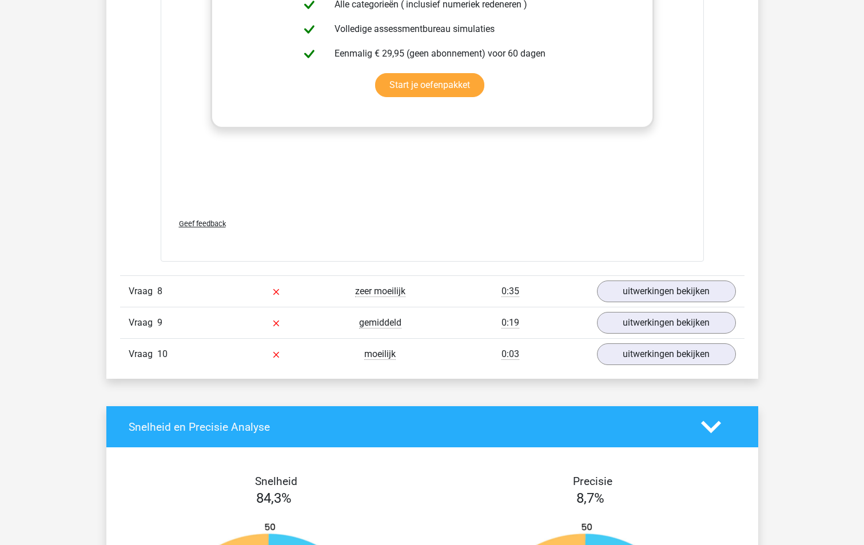
scroll to position [6860, 0]
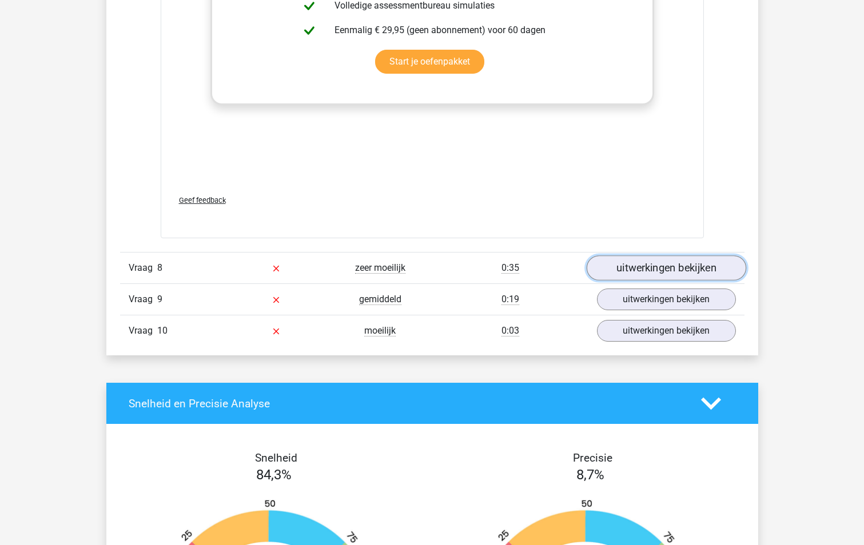
click at [678, 256] on link "uitwerkingen bekijken" at bounding box center [666, 268] width 160 height 25
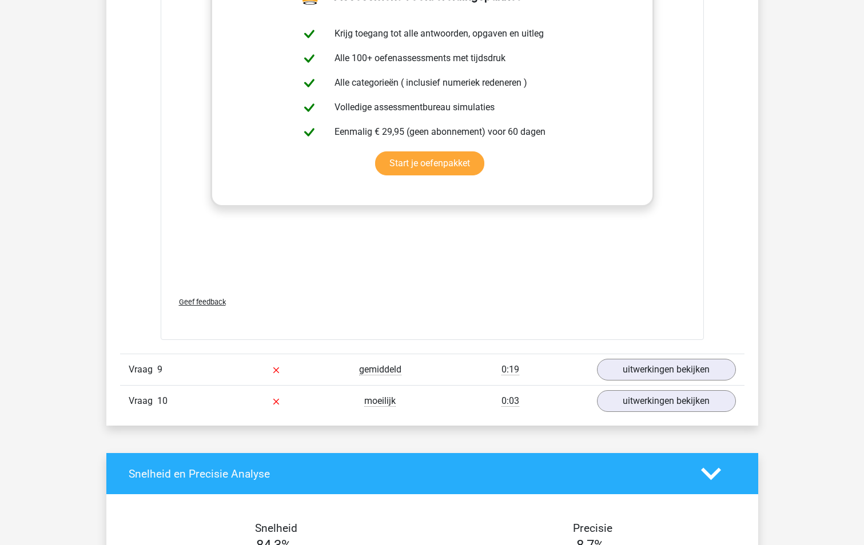
scroll to position [7646, 0]
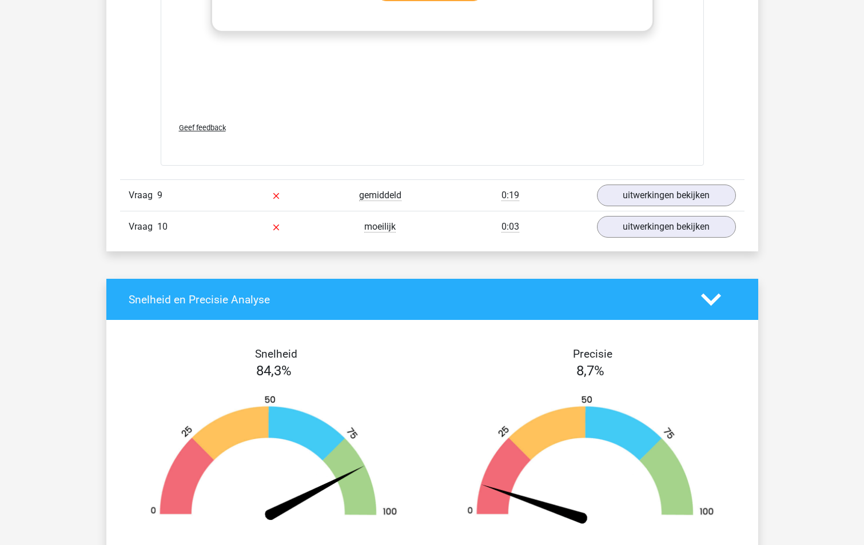
click at [687, 181] on div "Vraag 9 gemiddeld 0:19 uitwerkingen bekijken" at bounding box center [432, 195] width 624 height 31
click at [688, 183] on link "uitwerkingen bekijken" at bounding box center [666, 195] width 160 height 25
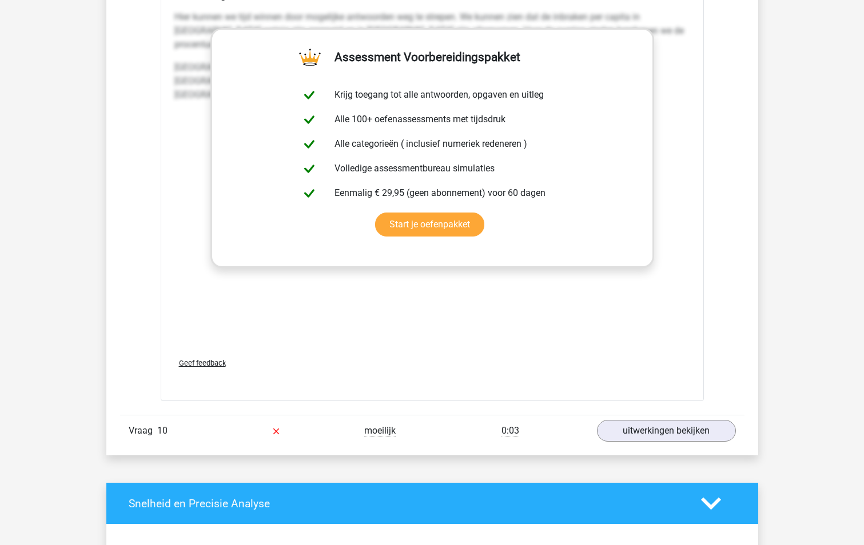
scroll to position [8246, 0]
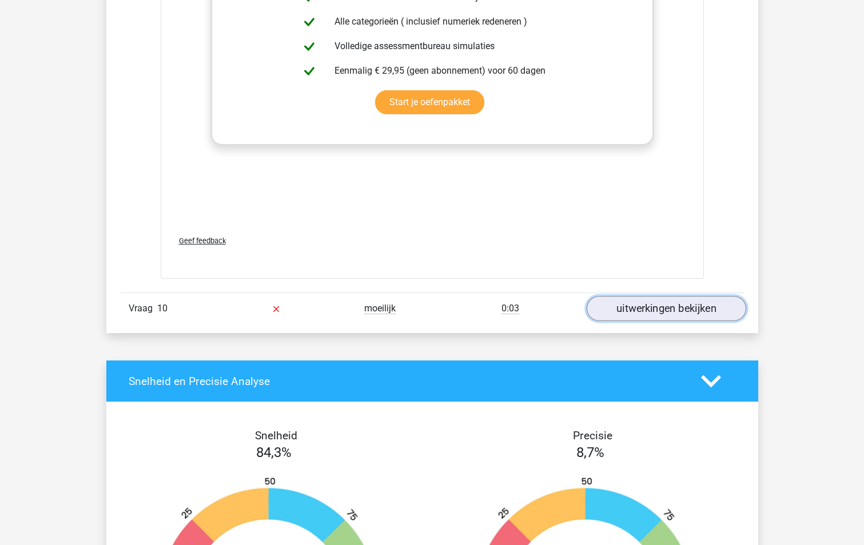
click at [686, 296] on link "uitwerkingen bekijken" at bounding box center [666, 308] width 160 height 25
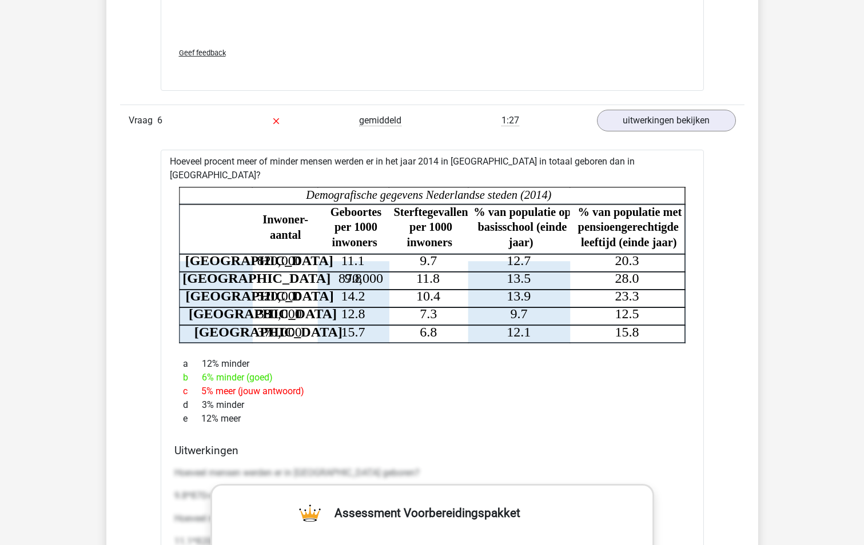
scroll to position [5488, 0]
